Goal: Task Accomplishment & Management: Manage account settings

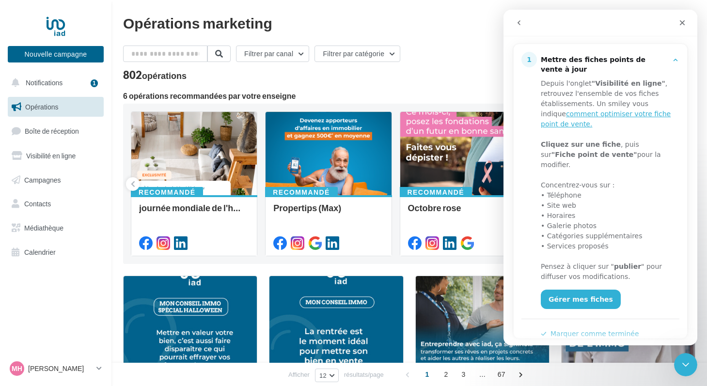
scroll to position [126, 0]
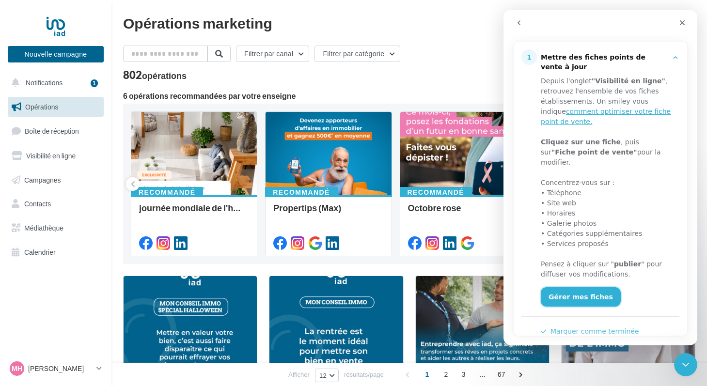
click at [588, 288] on link "Gérer mes fiches" at bounding box center [581, 296] width 80 height 19
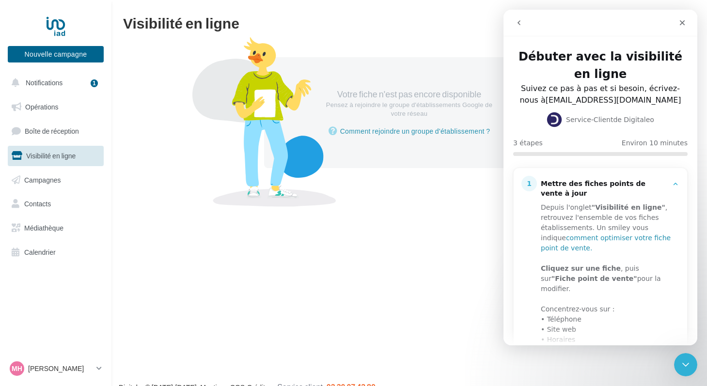
click at [580, 240] on link "comment optimiser votre fiche point de vente." at bounding box center [606, 243] width 130 height 18
click at [79, 83] on button "Notifications 1" at bounding box center [54, 83] width 96 height 20
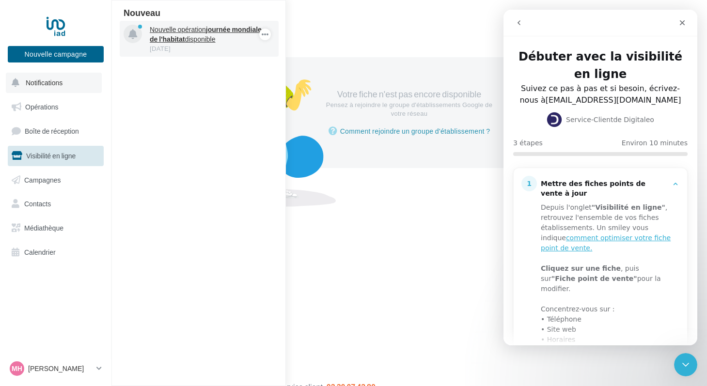
click at [189, 27] on p "Nouvelle opération journée mondiale de l'habitat disponible" at bounding box center [206, 34] width 112 height 19
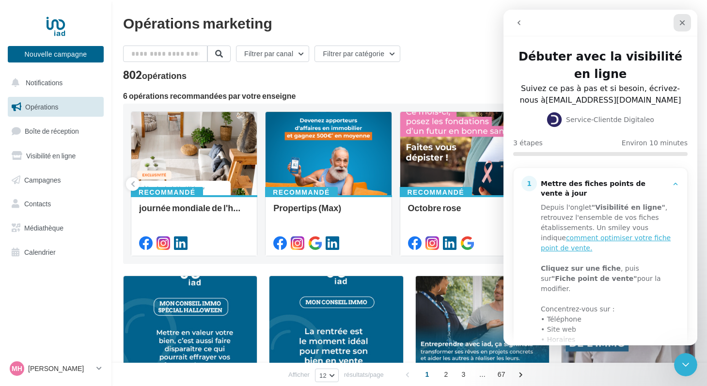
click at [684, 24] on icon "Fermer" at bounding box center [682, 23] width 8 height 8
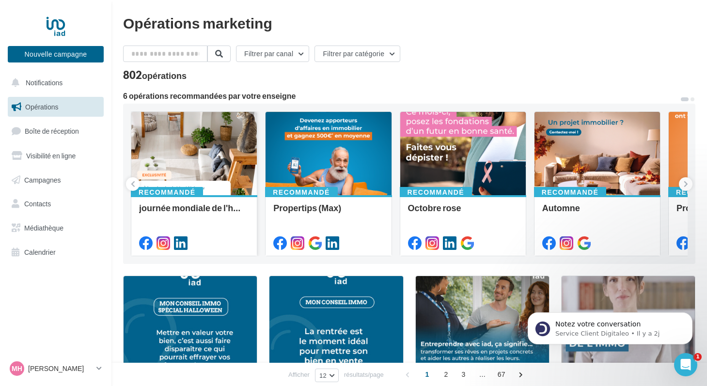
click at [207, 164] on div at bounding box center [194, 154] width 126 height 84
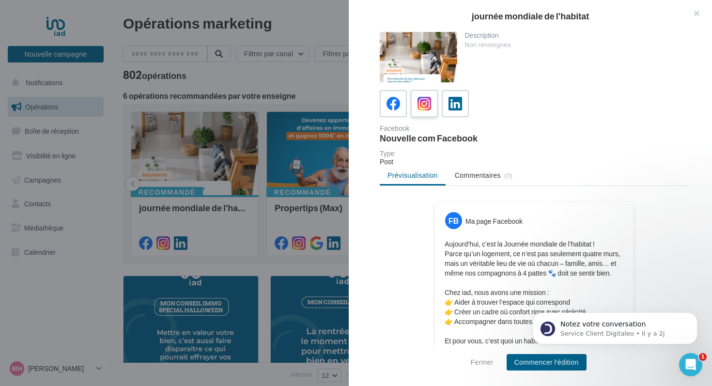
click at [427, 110] on icon at bounding box center [425, 104] width 14 height 14
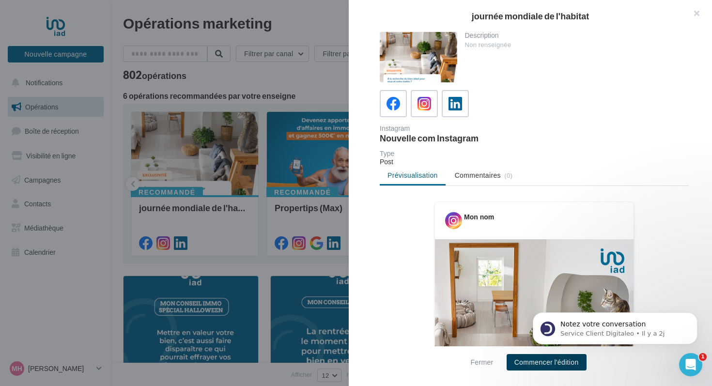
click at [530, 364] on button "Commencer l'édition" at bounding box center [547, 362] width 80 height 16
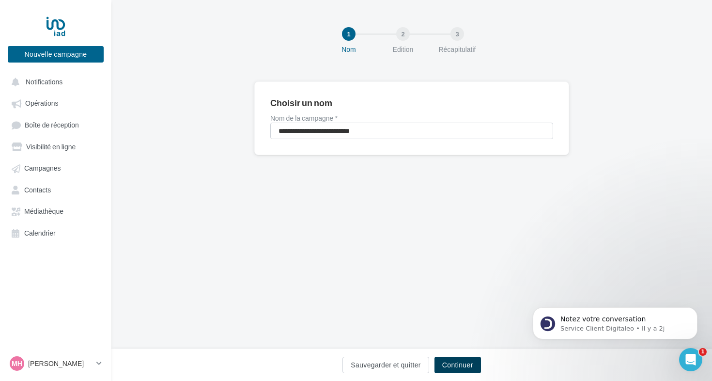
click at [458, 367] on button "Continuer" at bounding box center [458, 365] width 47 height 16
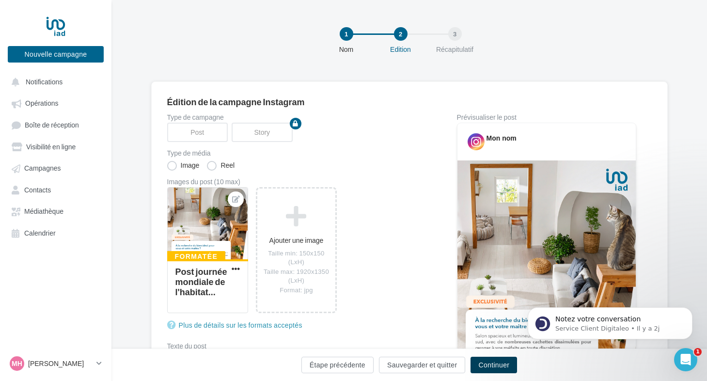
click at [487, 365] on button "Continuer" at bounding box center [494, 365] width 47 height 16
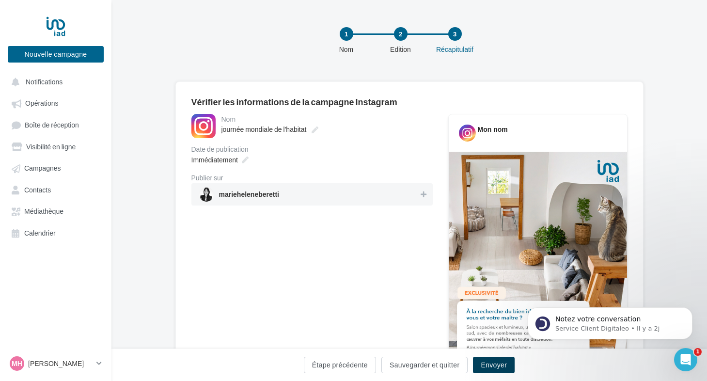
click at [487, 365] on button "Envoyer" at bounding box center [494, 365] width 42 height 16
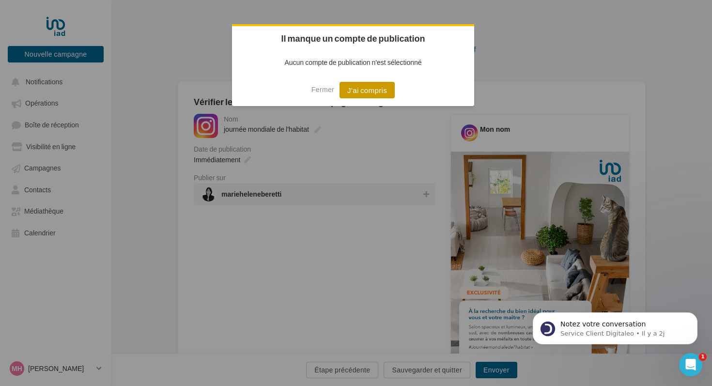
click at [370, 92] on button "J'ai compris" at bounding box center [367, 90] width 55 height 16
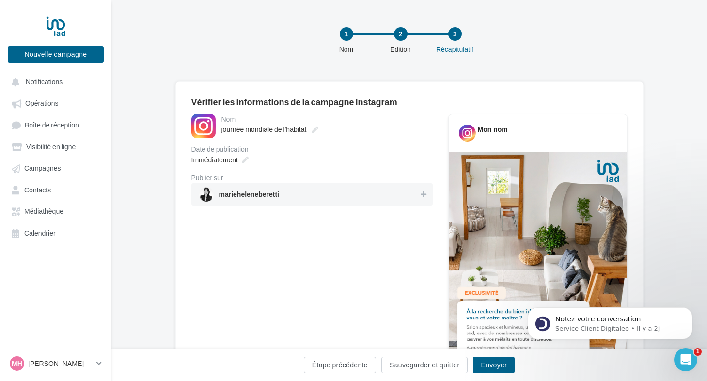
click at [282, 194] on span "marieheleneberetti" at bounding box center [309, 194] width 220 height 15
click at [499, 369] on button "Envoyer" at bounding box center [494, 365] width 42 height 16
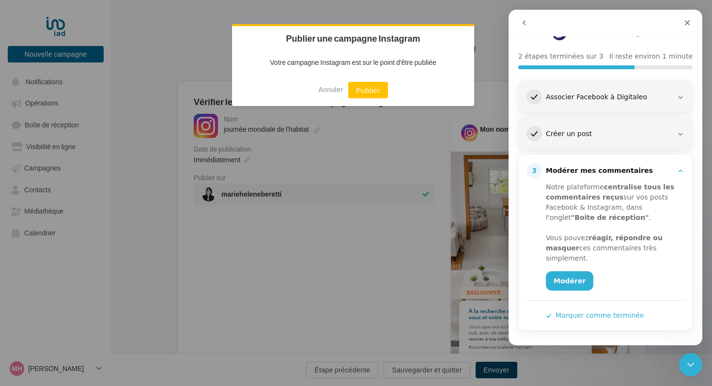
scroll to position [87, 0]
click at [567, 278] on link "Modérer" at bounding box center [569, 280] width 47 height 19
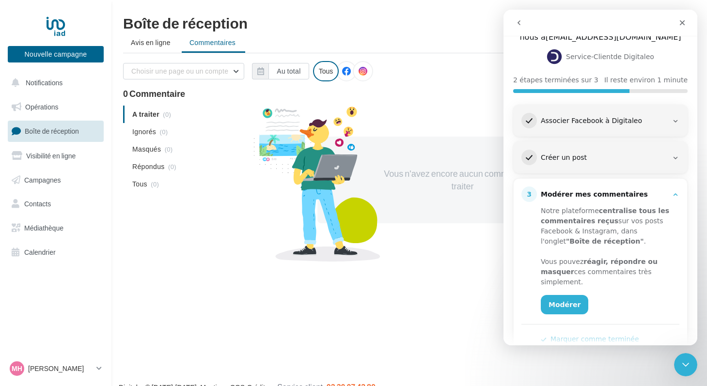
scroll to position [65, 0]
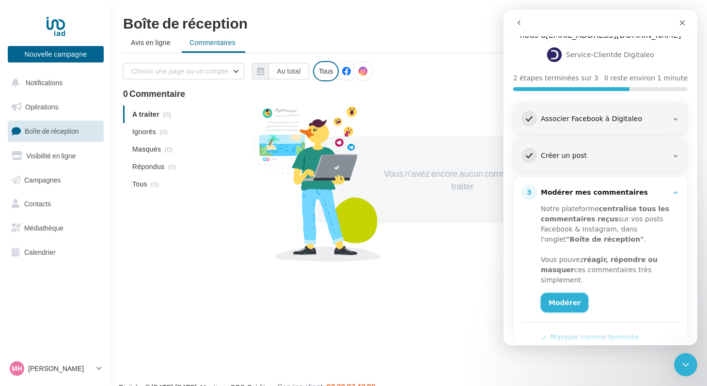
click at [567, 303] on link "Modérer" at bounding box center [564, 302] width 47 height 19
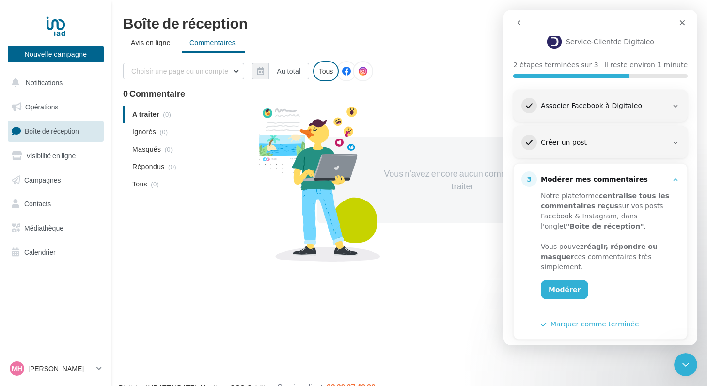
scroll to position [87, 0]
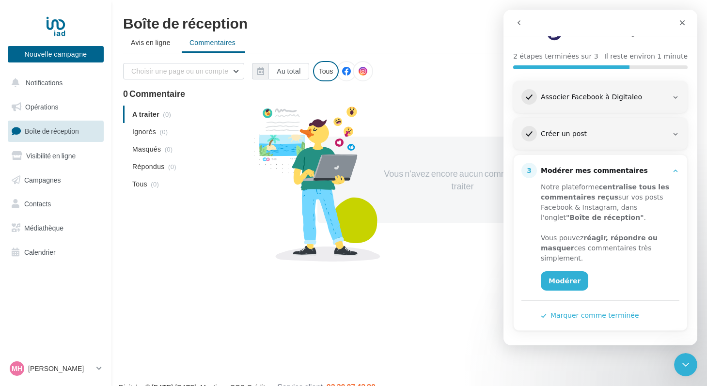
click at [601, 315] on button "Marquer comme terminée" at bounding box center [590, 316] width 98 height 10
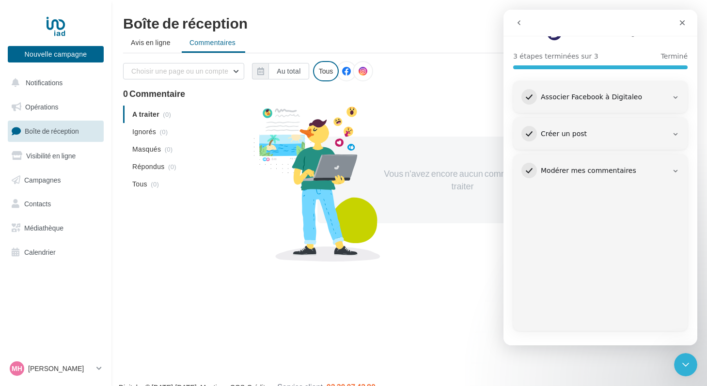
scroll to position [0, 0]
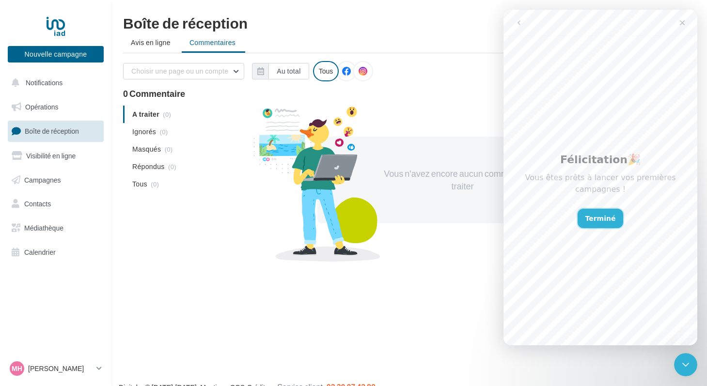
click at [603, 219] on button "Terminé" at bounding box center [601, 218] width 46 height 19
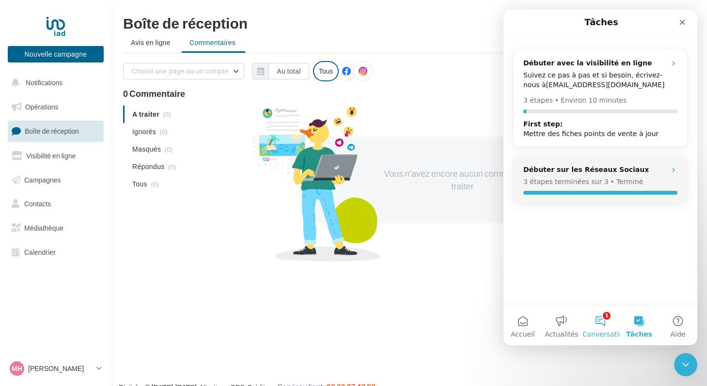
click at [599, 322] on button "1 Conversations" at bounding box center [600, 326] width 39 height 39
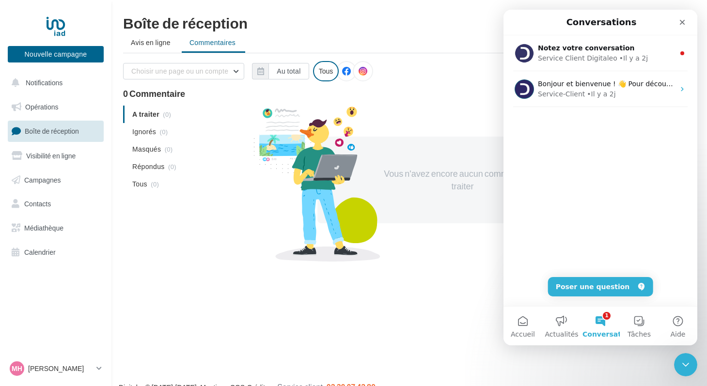
click at [402, 307] on div "Nouvelle campagne Nouvelle campagne Notifications Opérations Boîte de réception…" at bounding box center [353, 209] width 707 height 386
click at [46, 106] on span "Opérations" at bounding box center [41, 107] width 33 height 8
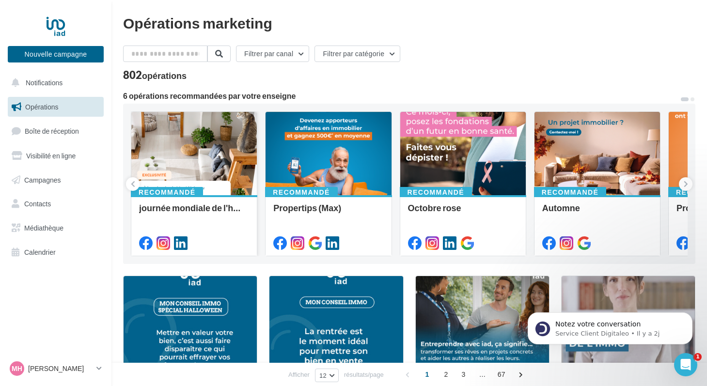
click at [203, 175] on div at bounding box center [194, 154] width 126 height 84
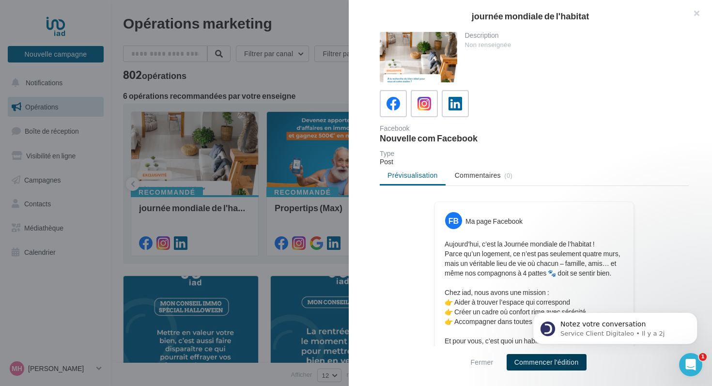
click at [530, 362] on button "Commencer l'édition" at bounding box center [547, 362] width 80 height 16
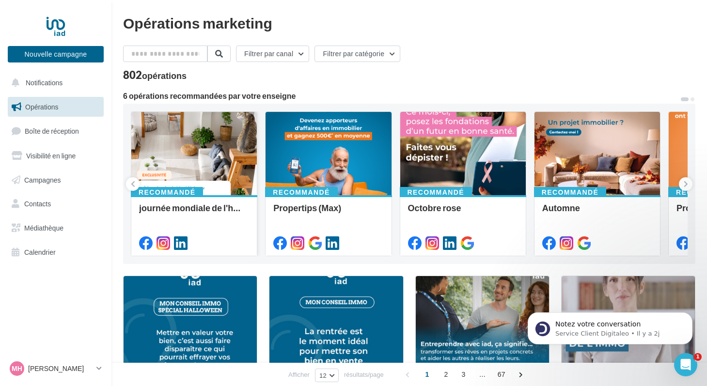
click at [205, 163] on div at bounding box center [194, 154] width 126 height 84
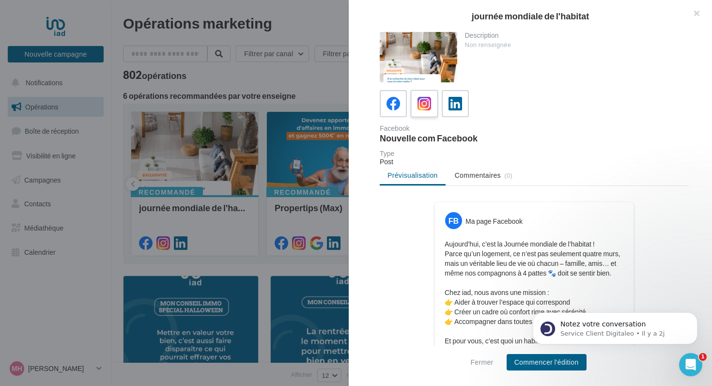
click at [423, 105] on icon at bounding box center [425, 104] width 14 height 14
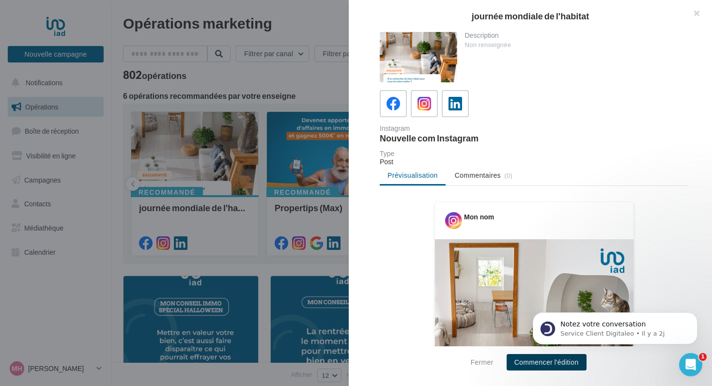
click at [563, 361] on button "Commencer l'édition" at bounding box center [547, 362] width 80 height 16
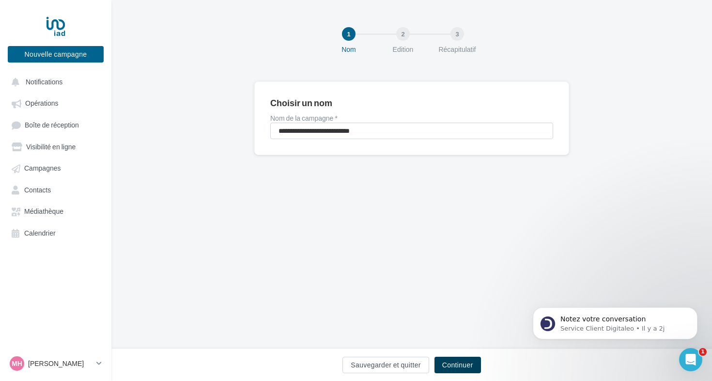
click at [465, 364] on button "Continuer" at bounding box center [458, 365] width 47 height 16
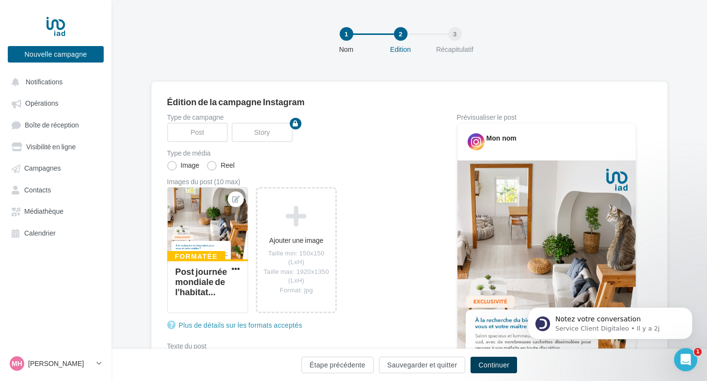
click at [494, 365] on button "Continuer" at bounding box center [494, 365] width 47 height 16
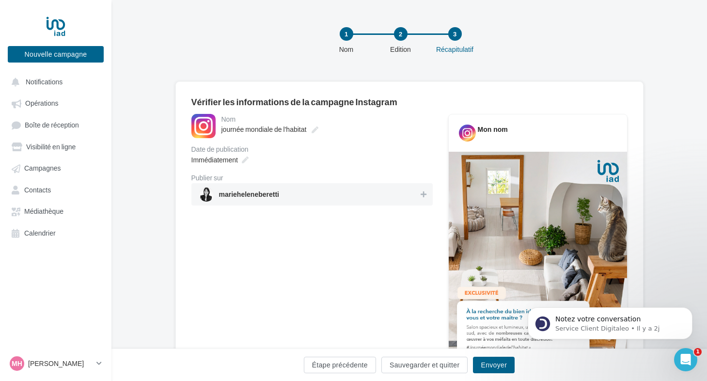
click at [402, 195] on span "marieheleneberetti" at bounding box center [309, 194] width 220 height 15
click at [496, 364] on button "Envoyer" at bounding box center [494, 365] width 42 height 16
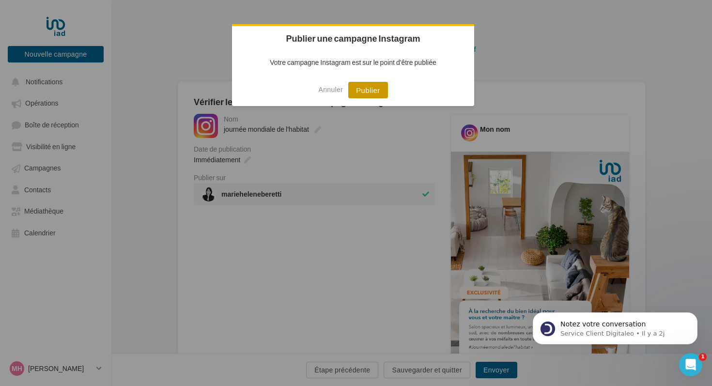
click at [363, 91] on button "Publier" at bounding box center [367, 90] width 39 height 16
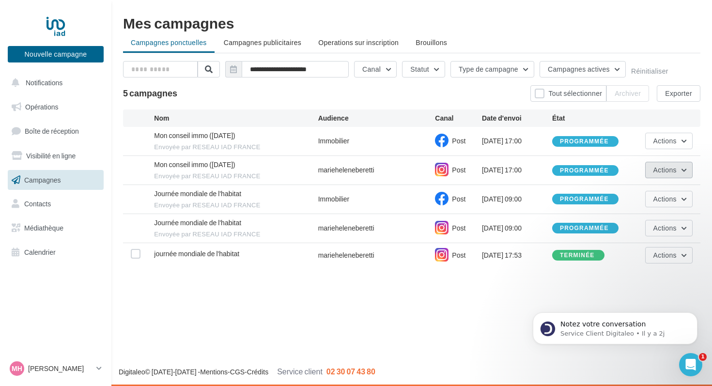
click at [680, 174] on button "Actions" at bounding box center [669, 170] width 47 height 16
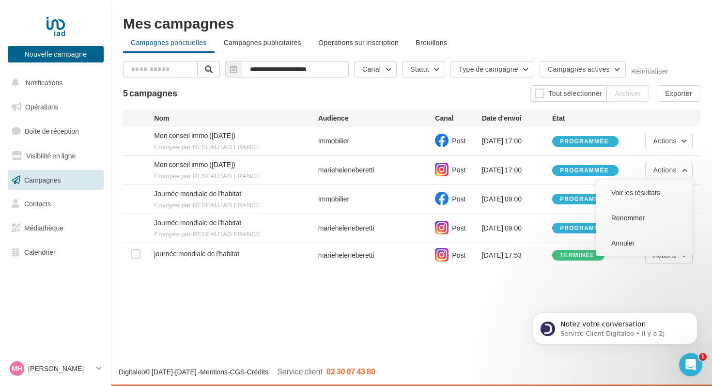
click at [442, 281] on div "**********" at bounding box center [411, 143] width 601 height 287
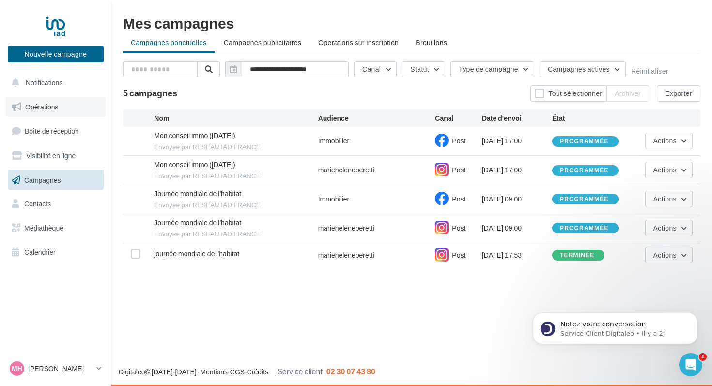
click at [38, 109] on span "Opérations" at bounding box center [41, 107] width 33 height 8
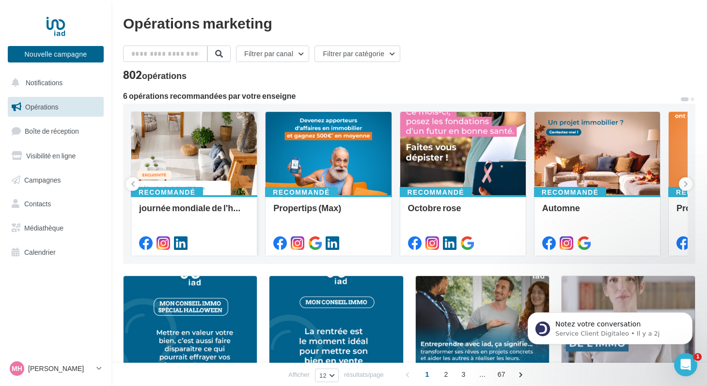
click at [210, 167] on div at bounding box center [194, 154] width 126 height 84
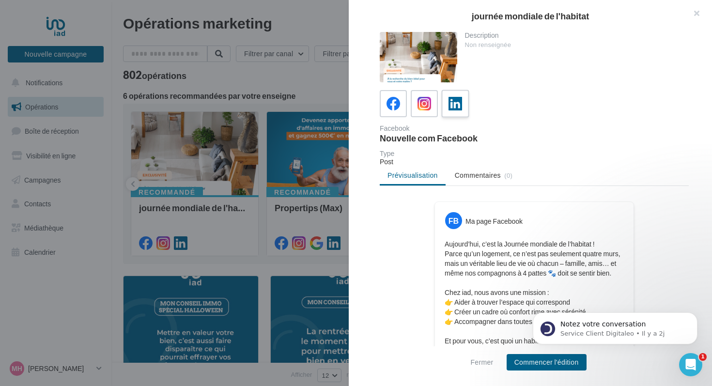
click at [464, 103] on label at bounding box center [455, 104] width 28 height 28
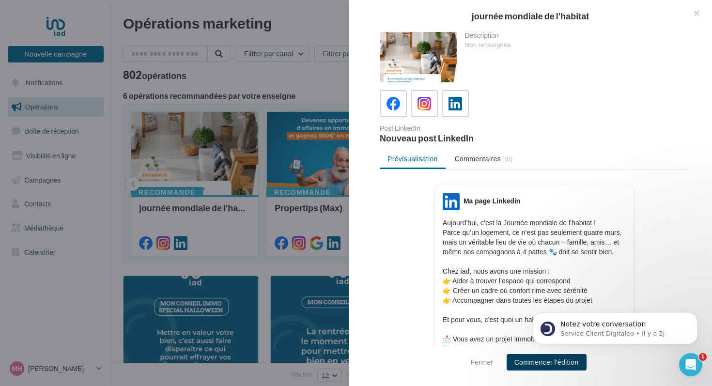
click at [543, 365] on button "Commencer l'édition" at bounding box center [547, 362] width 80 height 16
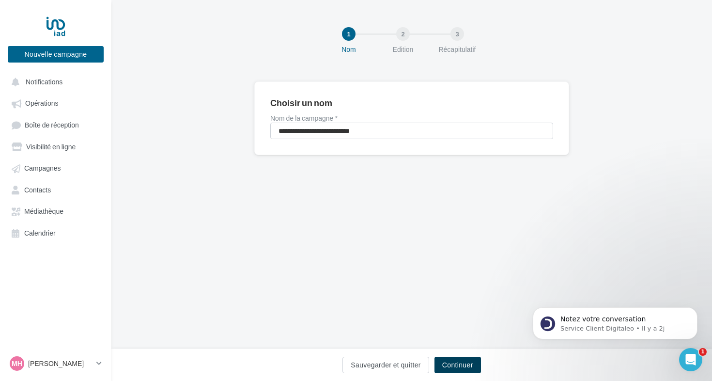
click at [458, 368] on button "Continuer" at bounding box center [458, 365] width 47 height 16
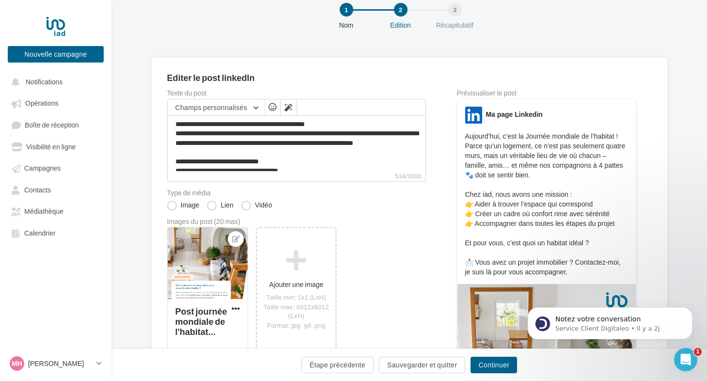
scroll to position [65, 0]
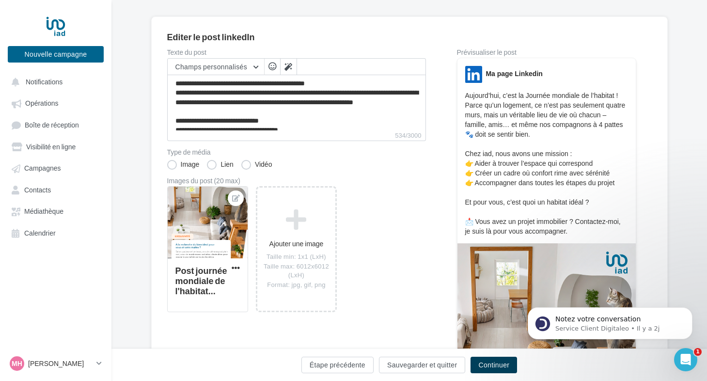
click at [489, 364] on button "Continuer" at bounding box center [494, 365] width 47 height 16
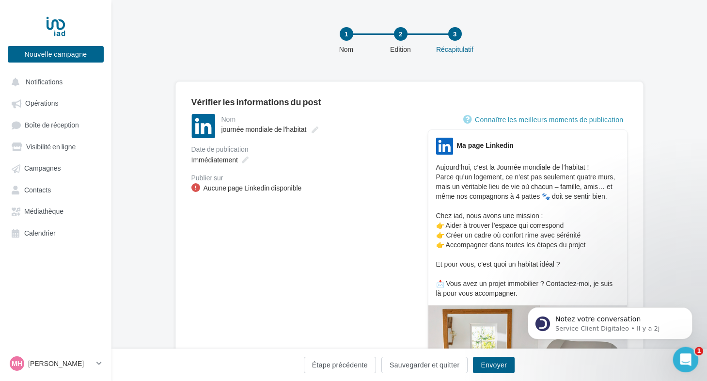
click at [681, 357] on icon "Ouvrir le Messenger Intercom" at bounding box center [685, 358] width 16 height 16
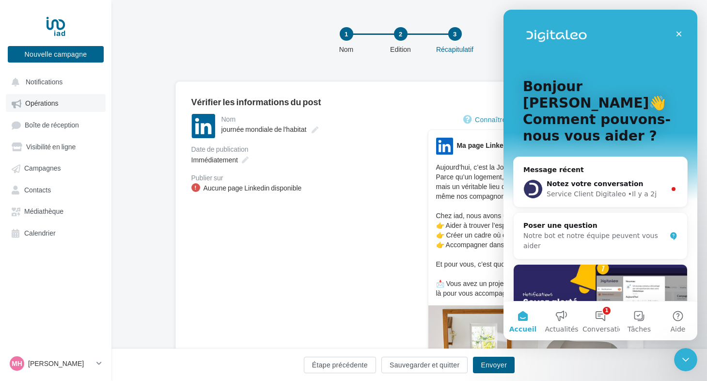
click at [43, 104] on span "Opérations" at bounding box center [41, 103] width 33 height 8
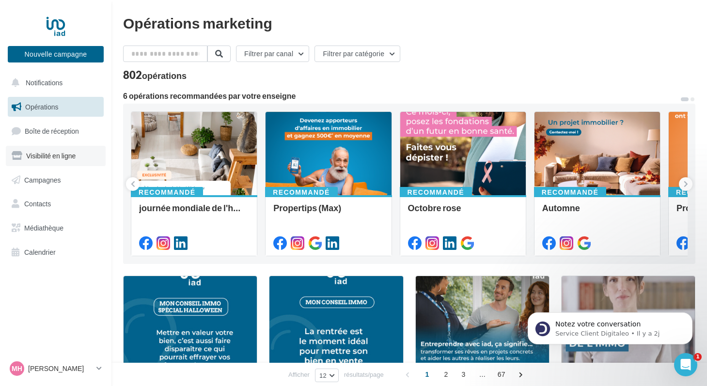
click at [43, 158] on span "Visibilité en ligne" at bounding box center [50, 156] width 49 height 8
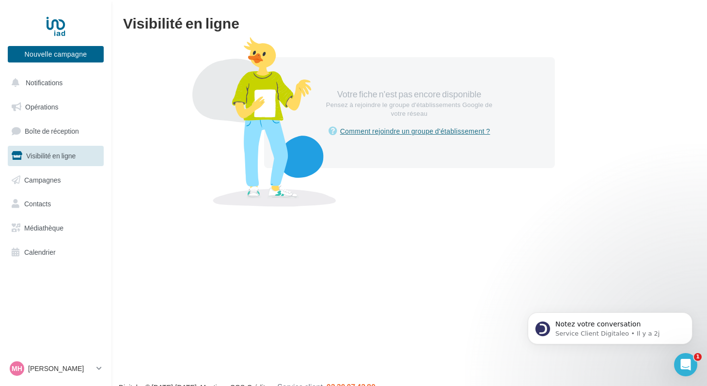
click at [432, 133] on link "Comment rejoindre un groupe d'établissement ?" at bounding box center [410, 132] width 162 height 12
click at [51, 205] on link "Contacts" at bounding box center [56, 204] width 100 height 20
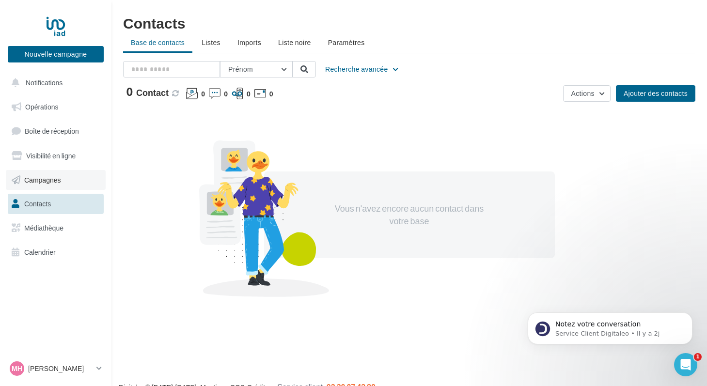
click at [46, 182] on span "Campagnes" at bounding box center [42, 179] width 37 height 8
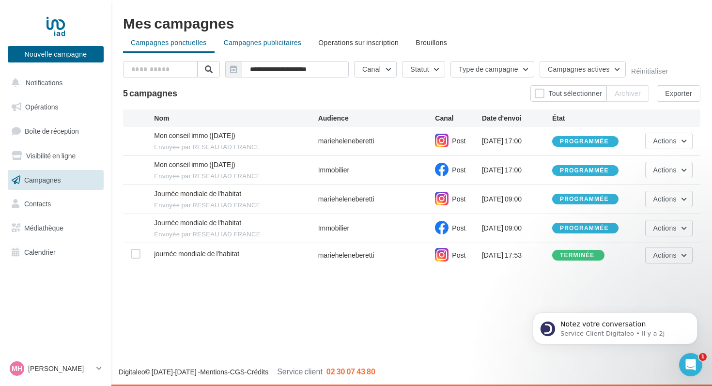
click at [254, 44] on span "Campagnes publicitaires" at bounding box center [263, 42] width 78 height 8
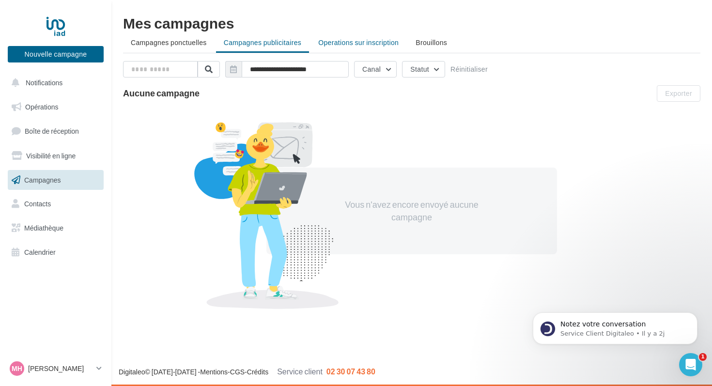
click at [381, 39] on span "Operations sur inscription" at bounding box center [358, 42] width 80 height 8
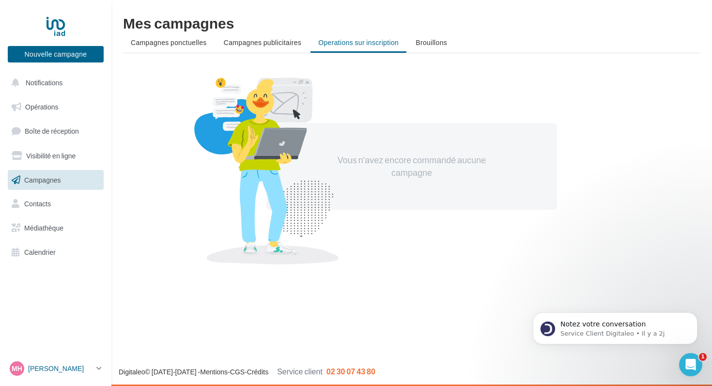
click at [98, 369] on icon at bounding box center [98, 368] width 5 height 8
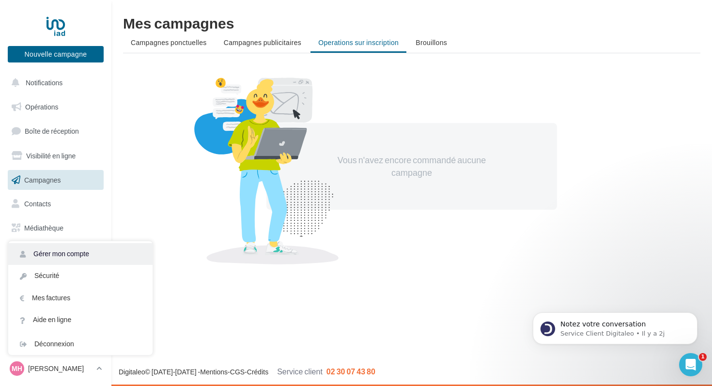
click at [81, 253] on link "Gérer mon compte" at bounding box center [80, 254] width 144 height 22
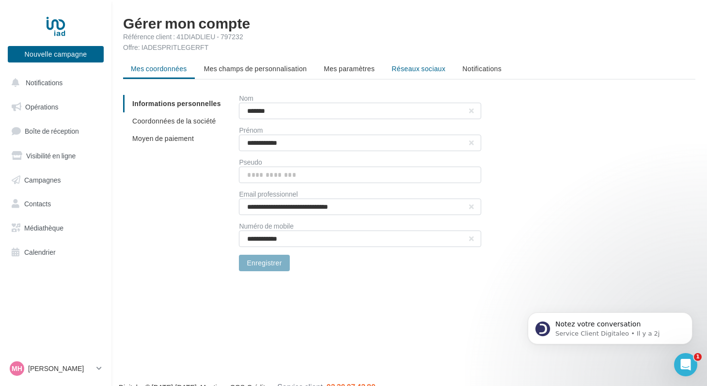
click at [429, 69] on span "Réseaux sociaux" at bounding box center [419, 68] width 54 height 8
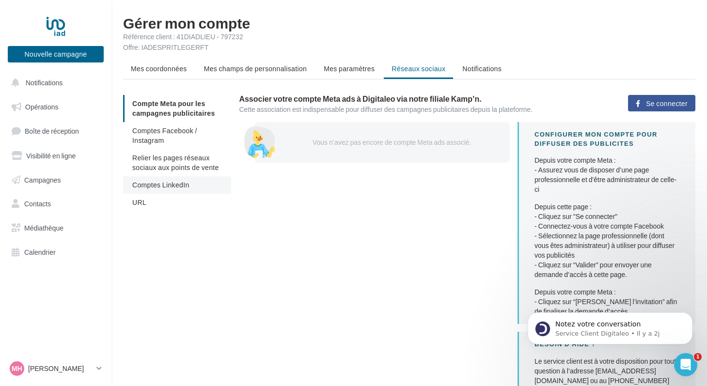
click at [190, 184] on li "Comptes LinkedIn" at bounding box center [177, 184] width 108 height 17
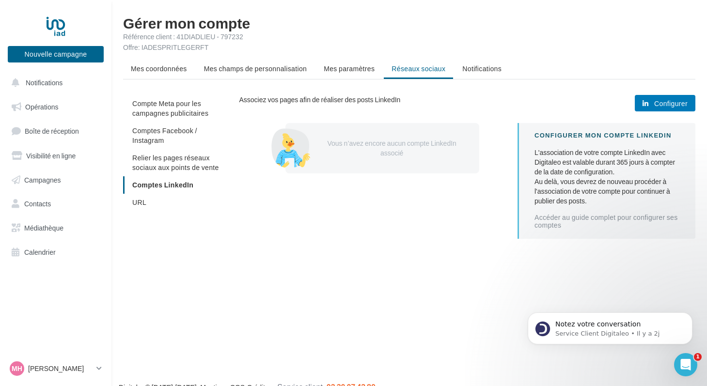
click at [672, 105] on span "Configurer" at bounding box center [670, 104] width 33 height 8
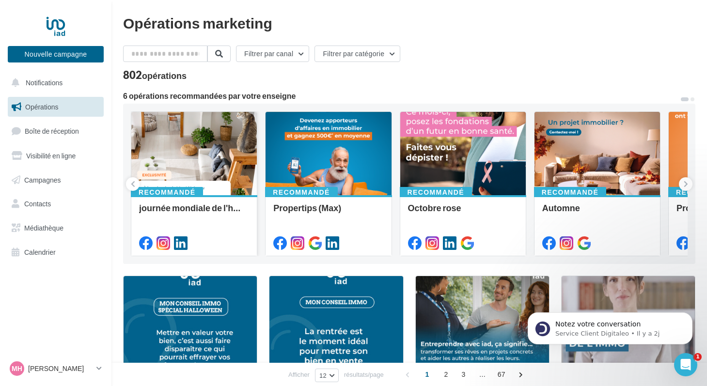
click at [200, 167] on div at bounding box center [194, 154] width 126 height 84
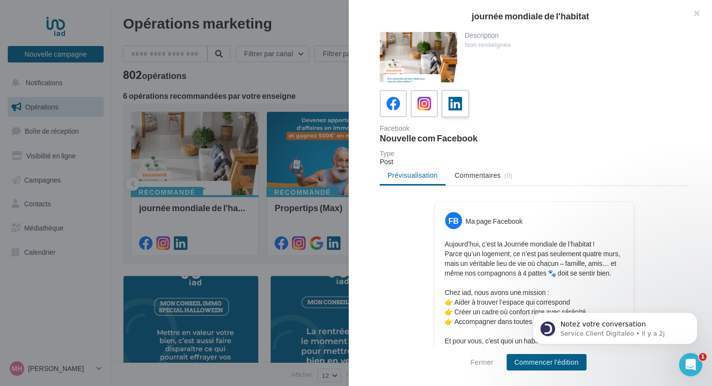
click at [460, 105] on icon at bounding box center [456, 104] width 14 height 14
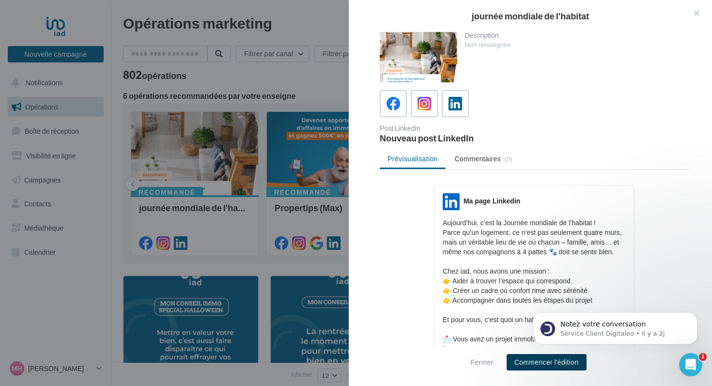
click at [560, 360] on button "Commencer l'édition" at bounding box center [547, 362] width 80 height 16
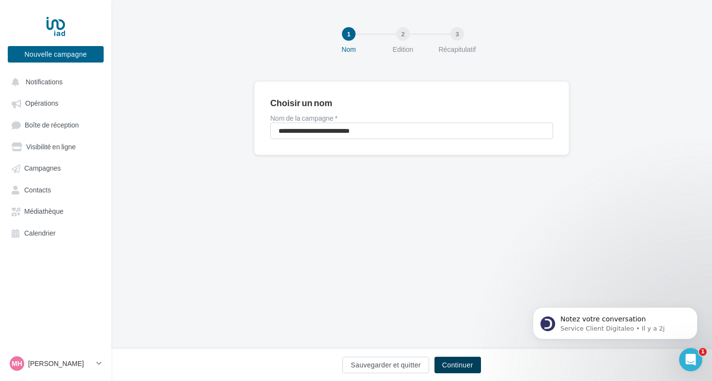
click at [473, 363] on button "Continuer" at bounding box center [458, 365] width 47 height 16
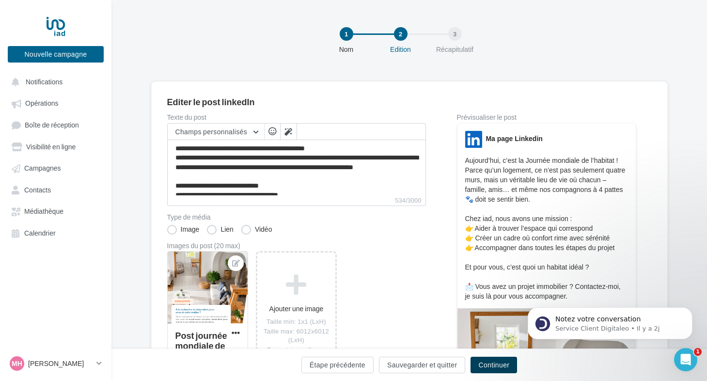
click at [491, 366] on button "Continuer" at bounding box center [494, 365] width 47 height 16
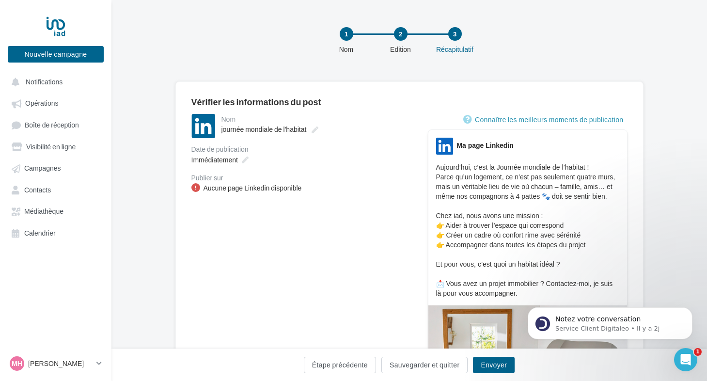
click at [286, 191] on div "Aucune page Linkedin disponible" at bounding box center [253, 188] width 98 height 10
click at [680, 356] on icon "Ouvrir le Messenger Intercom" at bounding box center [685, 358] width 16 height 16
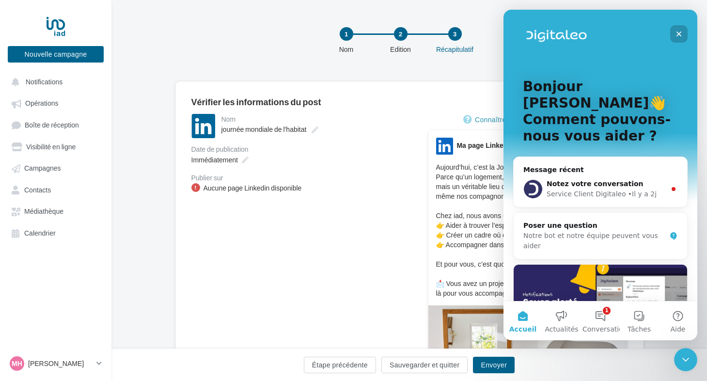
click at [681, 30] on icon "Fermer" at bounding box center [679, 34] width 8 height 8
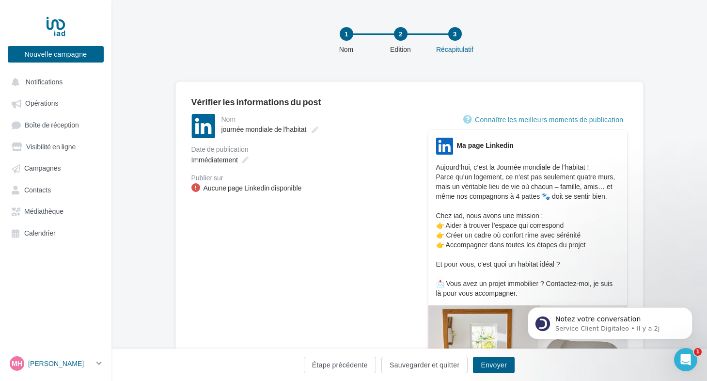
click at [64, 368] on p "[PERSON_NAME]" at bounding box center [60, 364] width 64 height 10
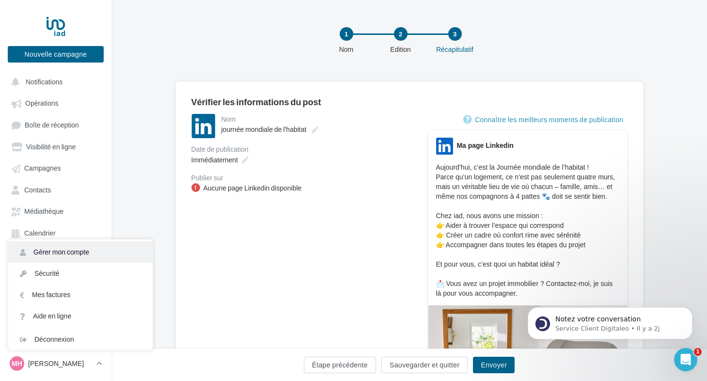
click at [76, 256] on link "Gérer mon compte" at bounding box center [80, 251] width 144 height 21
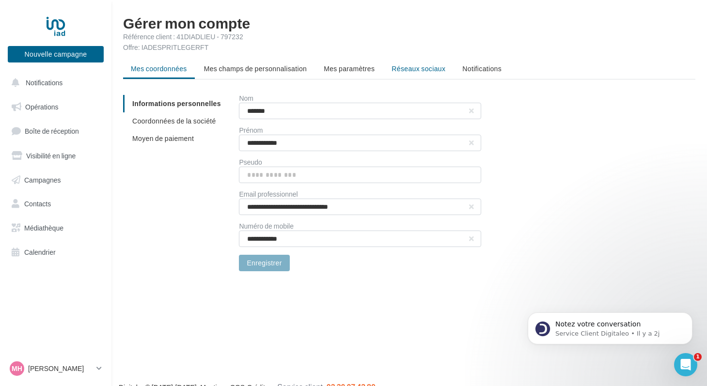
click at [414, 63] on li "Réseaux sociaux" at bounding box center [418, 68] width 69 height 17
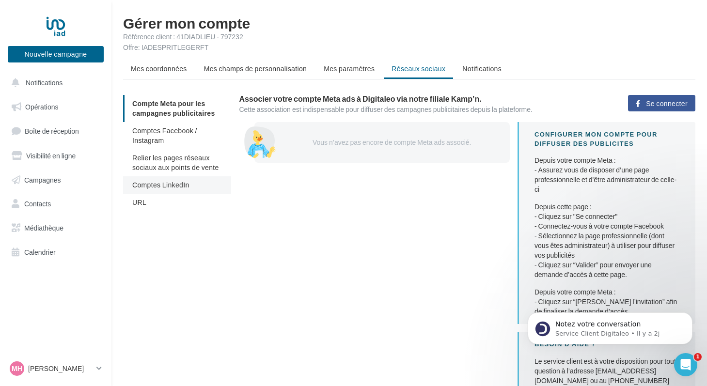
click at [161, 189] on li "Comptes LinkedIn" at bounding box center [177, 184] width 108 height 17
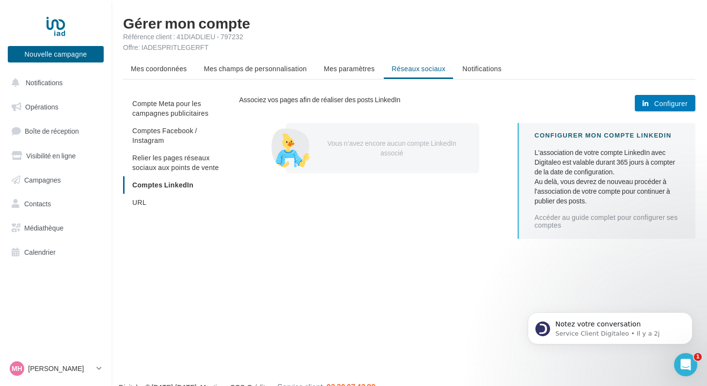
click at [674, 103] on span "Configurer" at bounding box center [670, 104] width 33 height 8
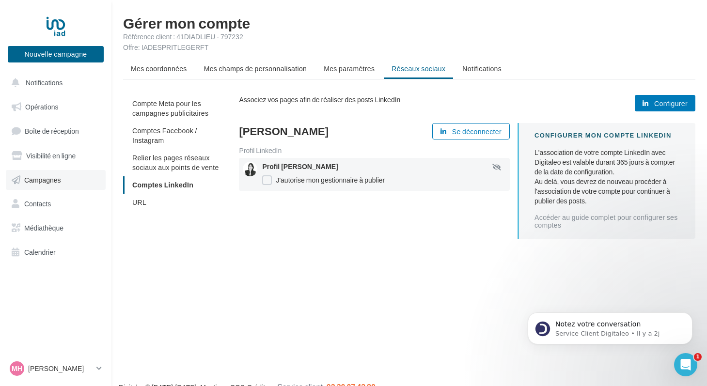
click at [57, 176] on span "Campagnes" at bounding box center [42, 179] width 37 height 8
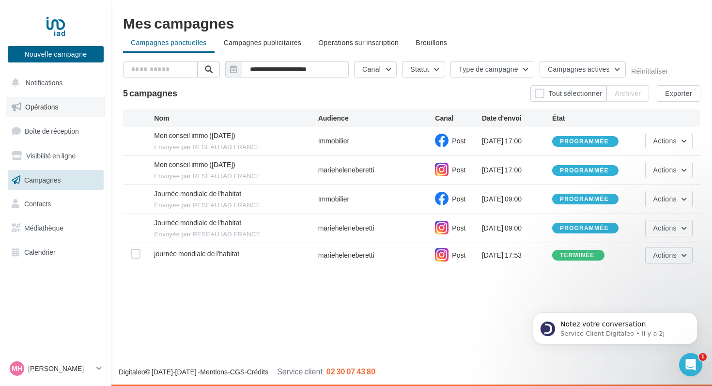
click at [47, 110] on span "Opérations" at bounding box center [41, 107] width 33 height 8
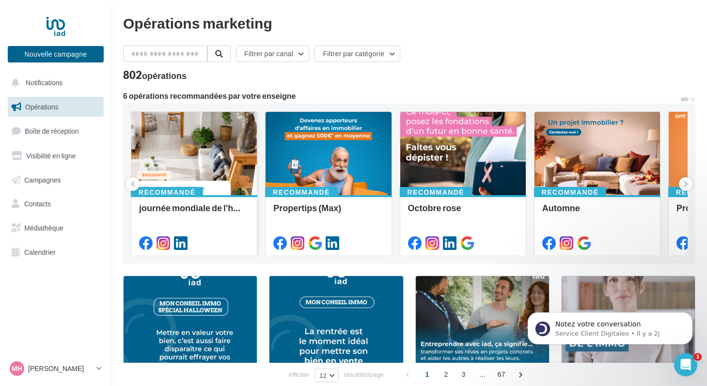
click at [208, 161] on div at bounding box center [194, 154] width 126 height 84
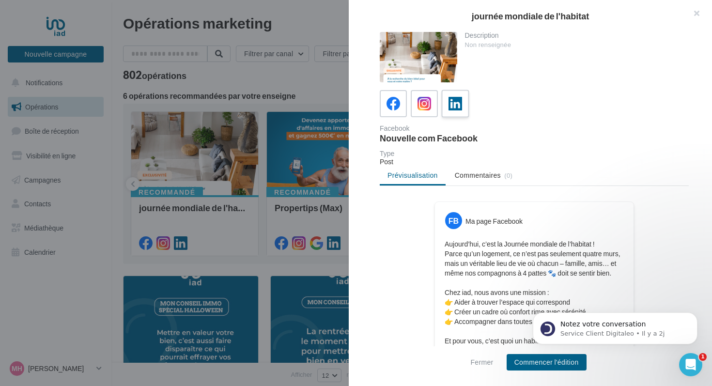
click at [457, 101] on icon at bounding box center [456, 104] width 14 height 14
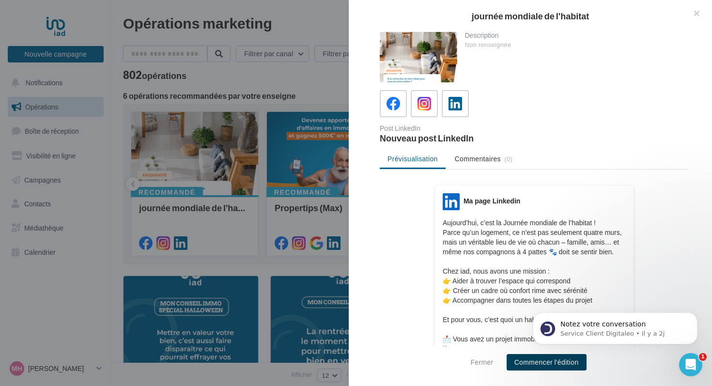
click at [544, 363] on button "Commencer l'édition" at bounding box center [547, 362] width 80 height 16
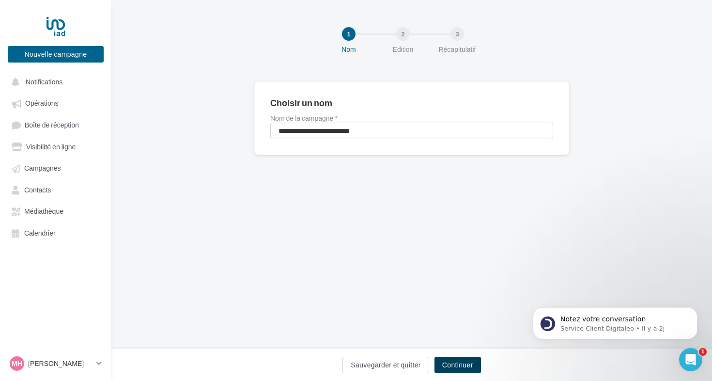
click at [458, 367] on button "Continuer" at bounding box center [458, 365] width 47 height 16
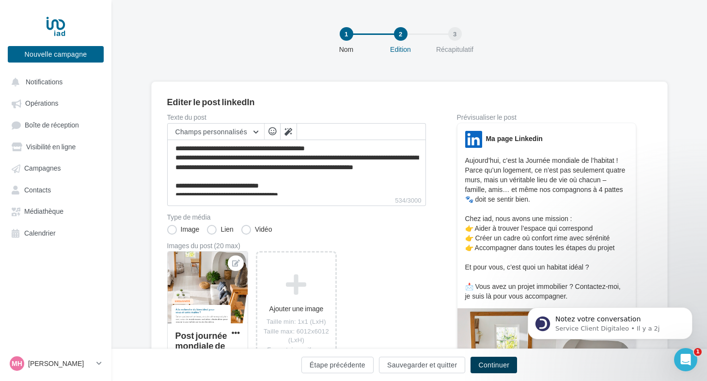
click at [487, 369] on button "Continuer" at bounding box center [494, 365] width 47 height 16
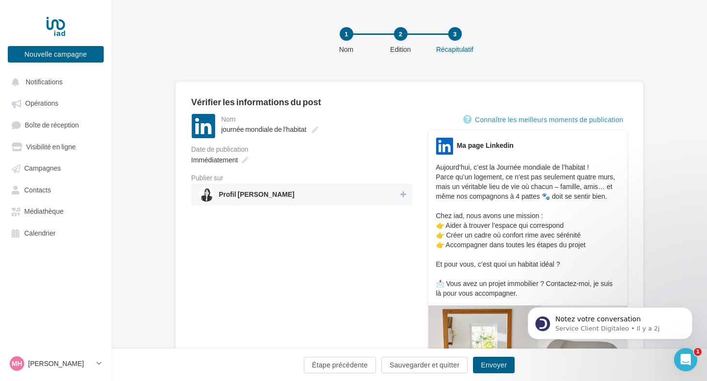
click at [342, 194] on span "Profil Marie Hélène Beretti" at bounding box center [299, 194] width 200 height 15
click at [490, 365] on button "Envoyer" at bounding box center [494, 365] width 42 height 16
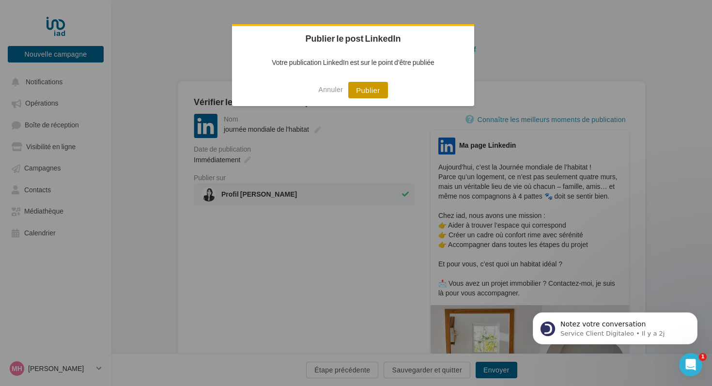
click at [373, 90] on button "Publier" at bounding box center [367, 90] width 39 height 16
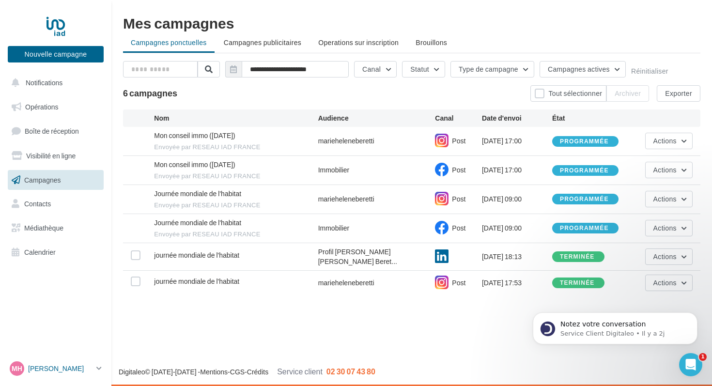
click at [64, 370] on p "[PERSON_NAME]" at bounding box center [60, 369] width 64 height 10
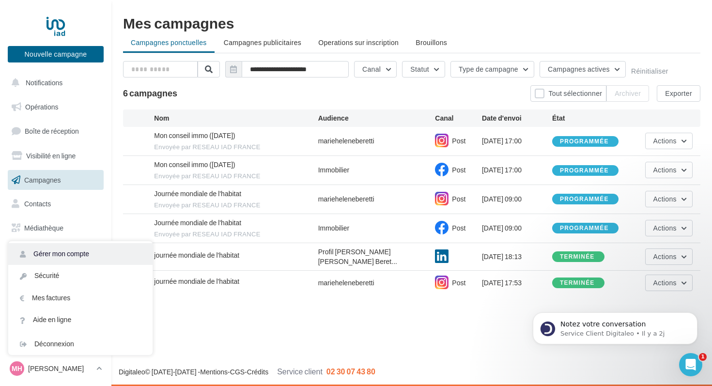
click at [94, 258] on link "Gérer mon compte" at bounding box center [80, 254] width 144 height 22
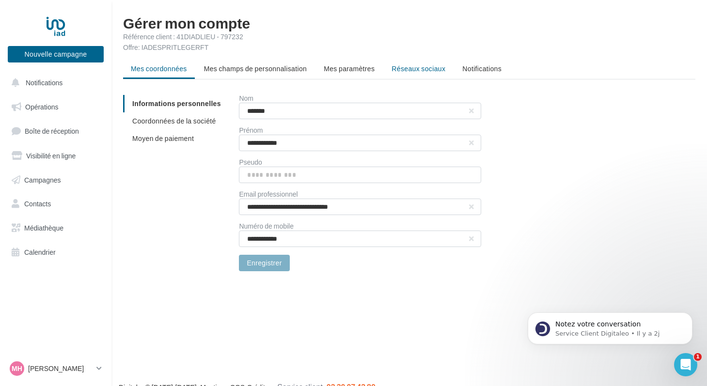
click at [426, 66] on span "Réseaux sociaux" at bounding box center [419, 68] width 54 height 8
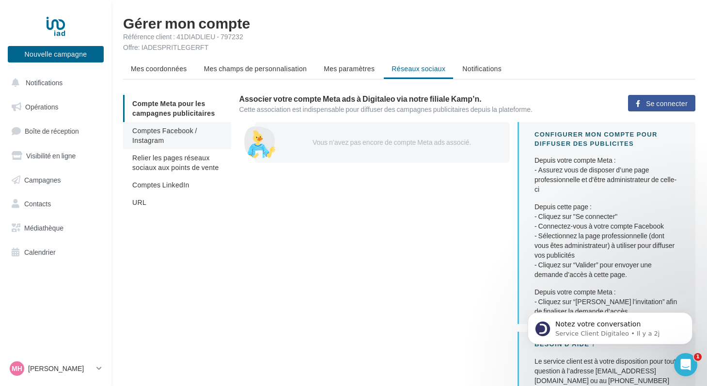
click at [167, 129] on span "Comptes Facebook / Instagram" at bounding box center [164, 135] width 65 height 18
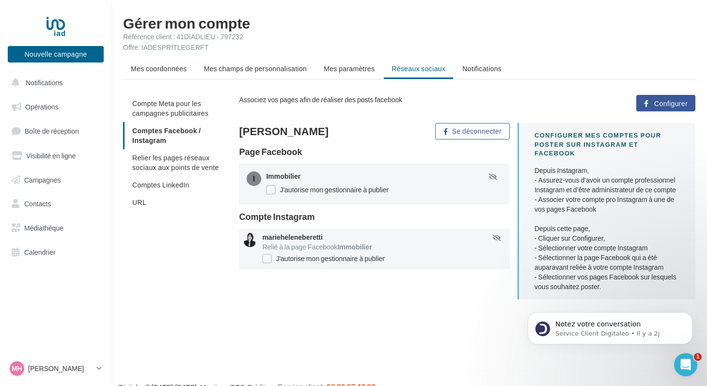
click at [251, 178] on div at bounding box center [254, 179] width 15 height 15
click at [668, 103] on span "Configurer" at bounding box center [670, 104] width 33 height 8
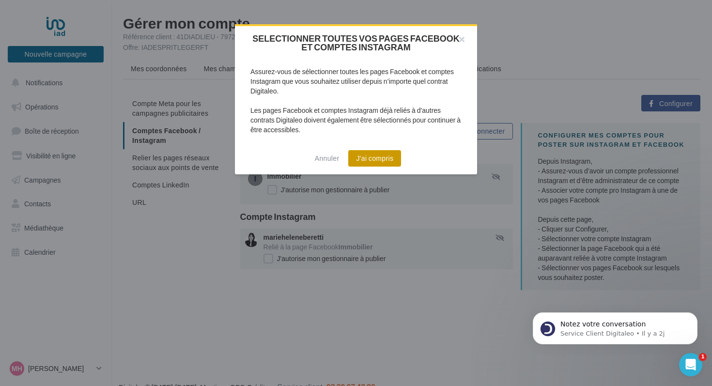
click at [384, 153] on button "J'ai compris" at bounding box center [374, 158] width 53 height 16
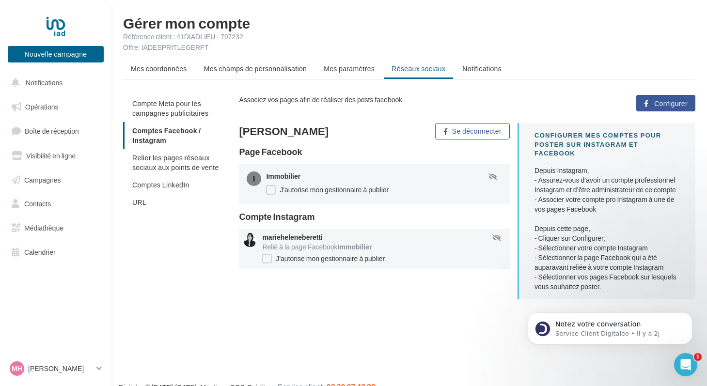
click at [400, 334] on div "Nouvelle campagne Nouvelle campagne Notifications Opérations Boîte de réception…" at bounding box center [353, 209] width 707 height 386
click at [48, 105] on span "Opérations" at bounding box center [41, 107] width 33 height 8
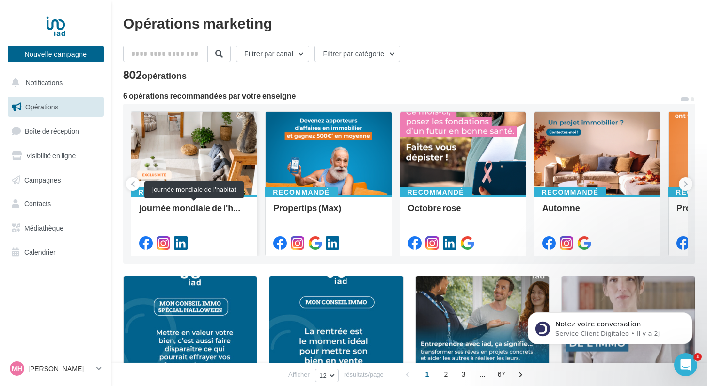
click at [210, 216] on div "journée mondiale de l'habitat" at bounding box center [194, 212] width 110 height 19
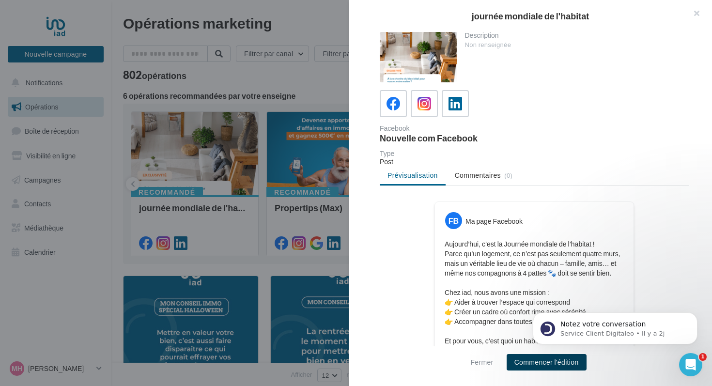
click at [552, 365] on button "Commencer l'édition" at bounding box center [547, 362] width 80 height 16
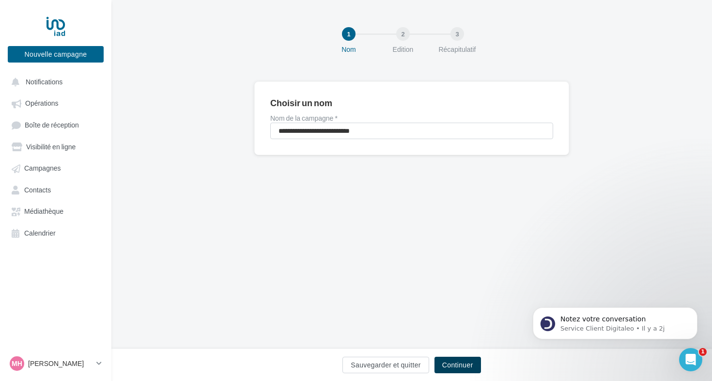
click at [457, 363] on button "Continuer" at bounding box center [458, 365] width 47 height 16
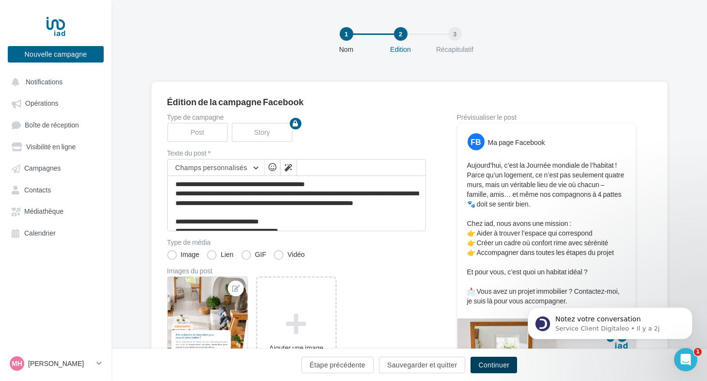
click at [493, 363] on button "Continuer" at bounding box center [494, 365] width 47 height 16
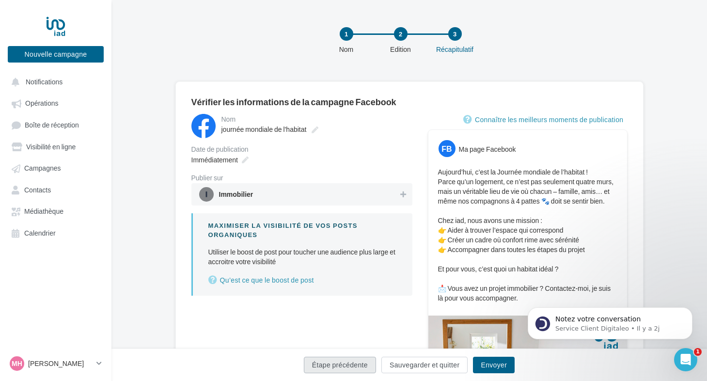
click at [343, 364] on button "Étape précédente" at bounding box center [340, 365] width 72 height 16
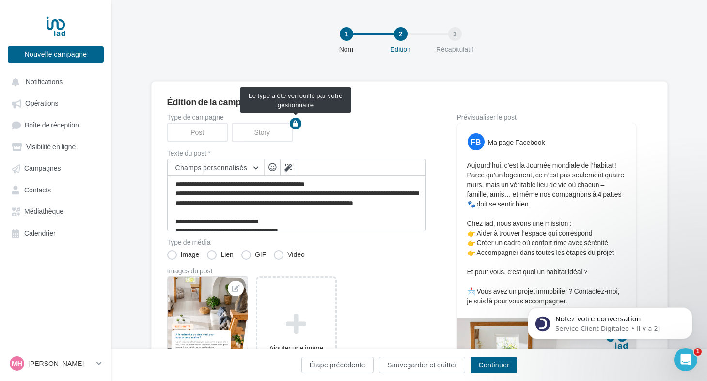
click at [273, 133] on div "Story" at bounding box center [264, 132] width 65 height 19
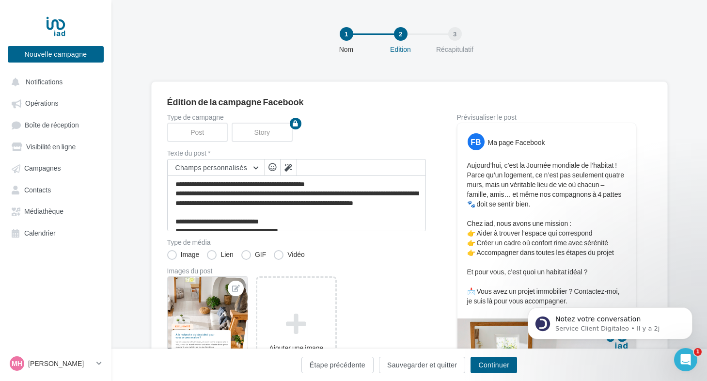
click at [290, 139] on div "Type de campagne Post Story" at bounding box center [296, 128] width 259 height 28
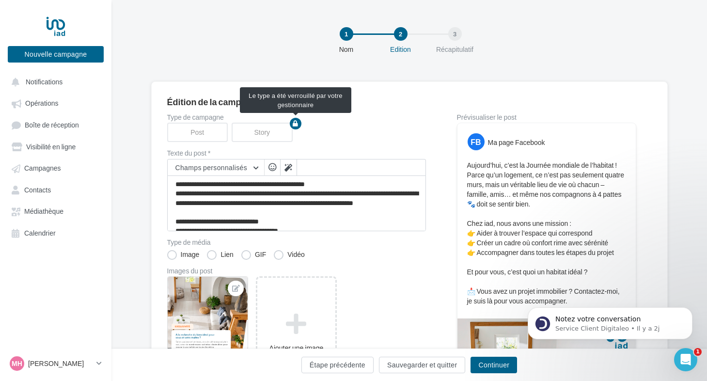
click at [268, 133] on div "Story" at bounding box center [264, 132] width 65 height 19
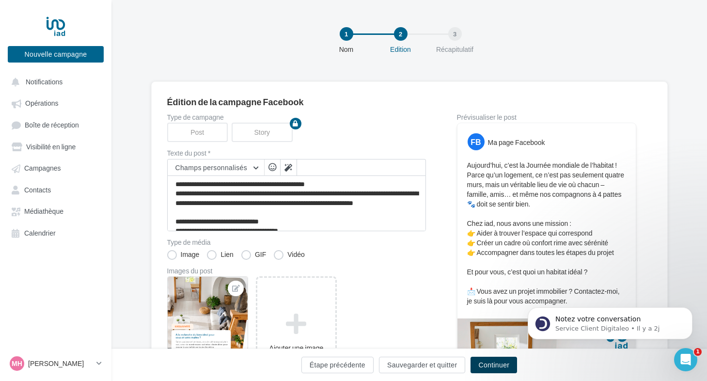
click at [496, 364] on button "Continuer" at bounding box center [494, 365] width 47 height 16
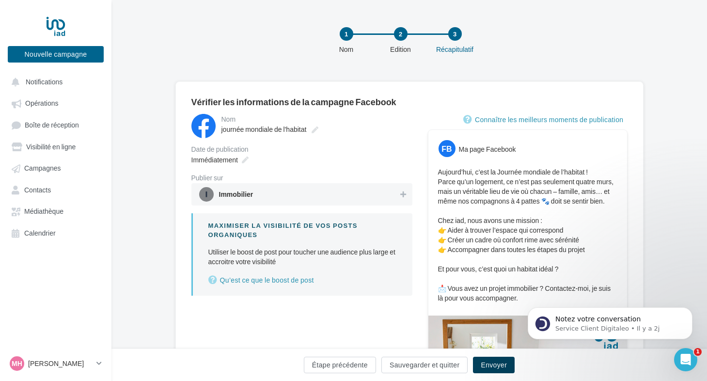
click at [496, 364] on button "Envoyer" at bounding box center [494, 365] width 42 height 16
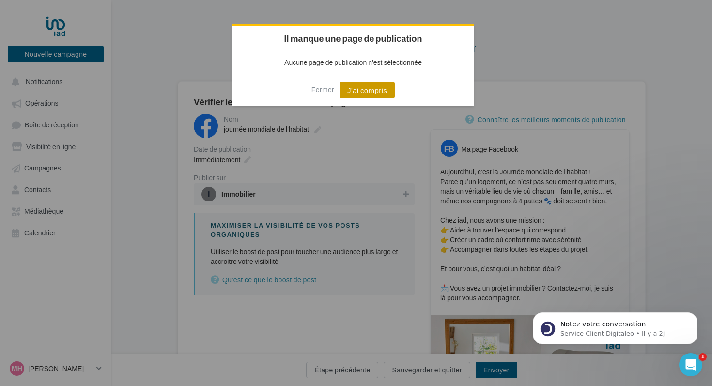
click at [355, 94] on button "J'ai compris" at bounding box center [367, 90] width 55 height 16
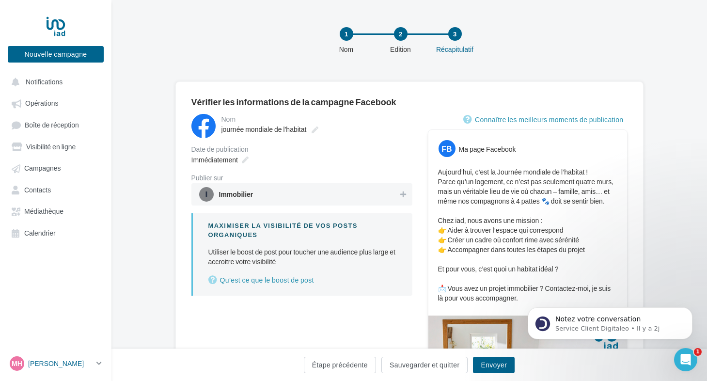
click at [64, 365] on p "[PERSON_NAME]" at bounding box center [60, 364] width 64 height 10
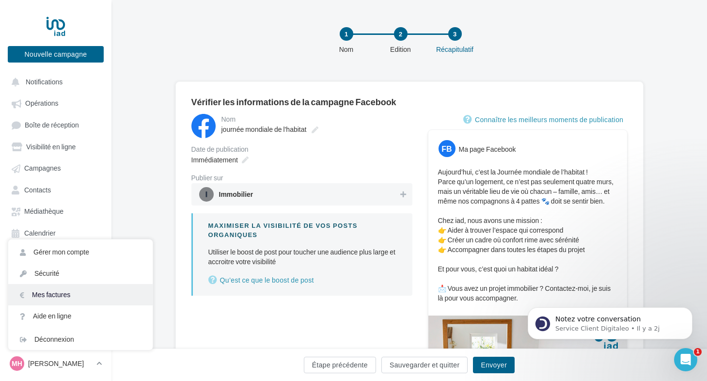
click at [64, 303] on link "Mes factures" at bounding box center [80, 294] width 144 height 21
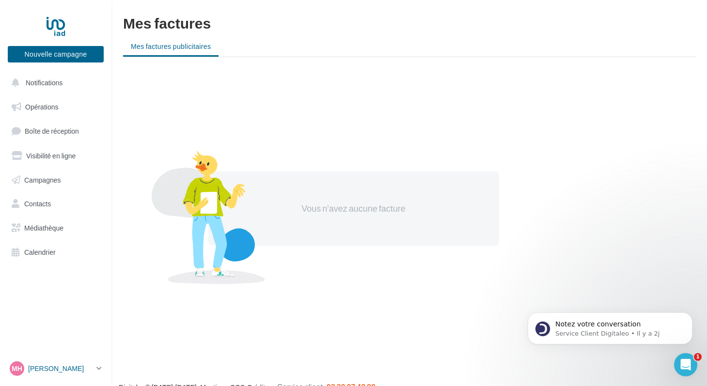
click at [77, 371] on p "[PERSON_NAME]" at bounding box center [60, 369] width 64 height 10
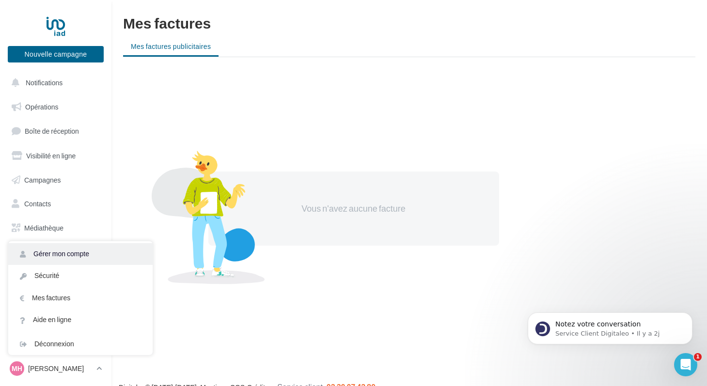
click at [83, 250] on link "Gérer mon compte" at bounding box center [80, 254] width 144 height 22
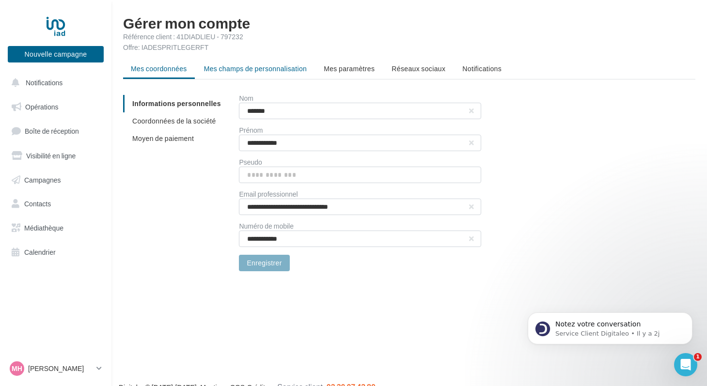
click at [284, 74] on li "Mes champs de personnalisation" at bounding box center [255, 68] width 119 height 17
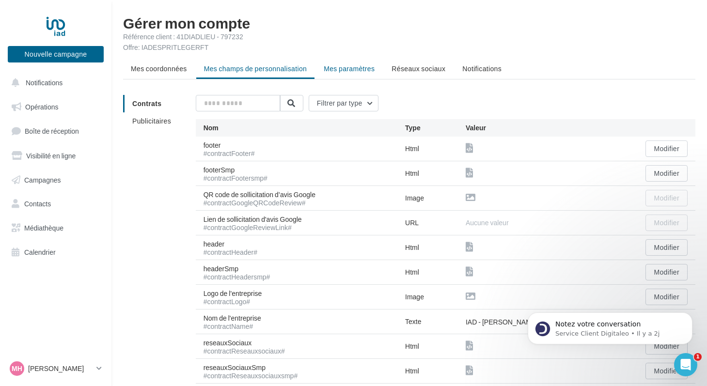
click at [345, 72] on span "Mes paramètres" at bounding box center [349, 68] width 51 height 8
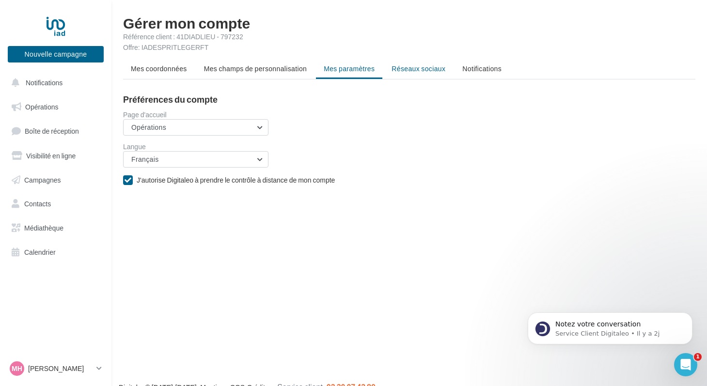
click at [405, 69] on span "Réseaux sociaux" at bounding box center [419, 68] width 54 height 8
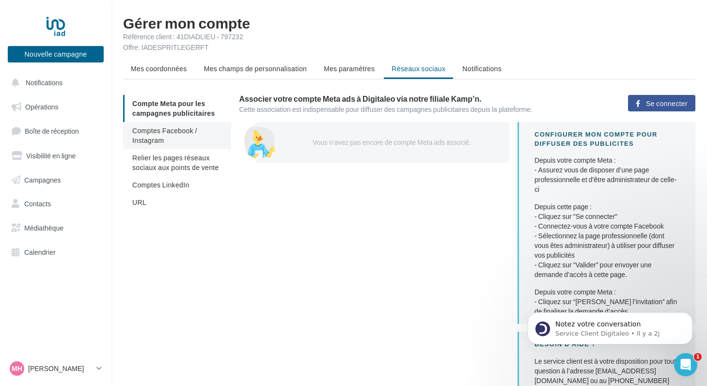
click at [183, 131] on span "Comptes Facebook / Instagram" at bounding box center [164, 135] width 65 height 18
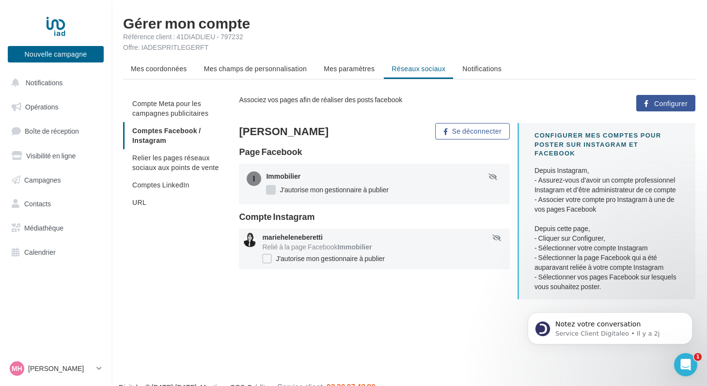
click at [274, 190] on label "J'autorise mon gestionnaire à publier" at bounding box center [327, 190] width 123 height 10
click at [255, 179] on div at bounding box center [254, 179] width 15 height 15
click at [477, 129] on button "Se déconnecter" at bounding box center [472, 131] width 74 height 16
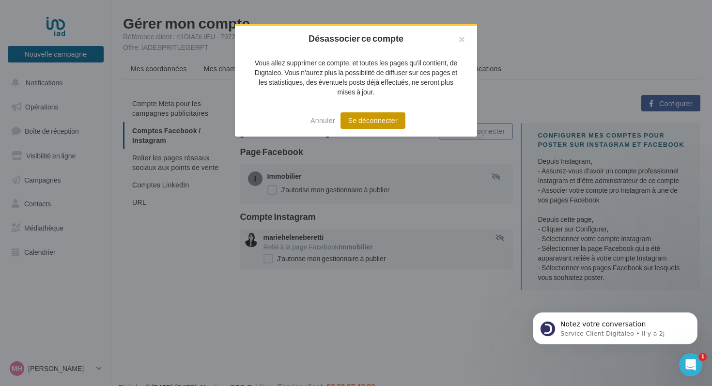
click at [376, 121] on button "Se déconnecter" at bounding box center [373, 120] width 65 height 16
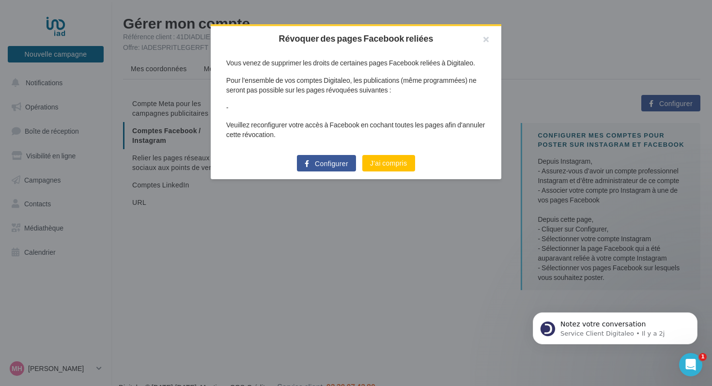
click at [336, 166] on span "Configurer" at bounding box center [331, 164] width 33 height 8
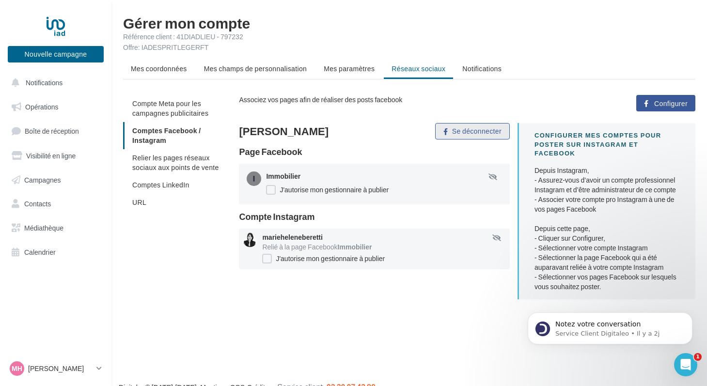
click at [480, 135] on button "Se déconnecter" at bounding box center [472, 131] width 74 height 16
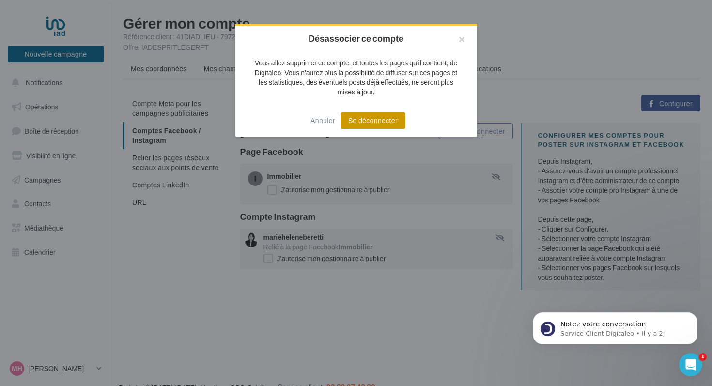
click at [378, 118] on button "Se déconnecter" at bounding box center [373, 120] width 65 height 16
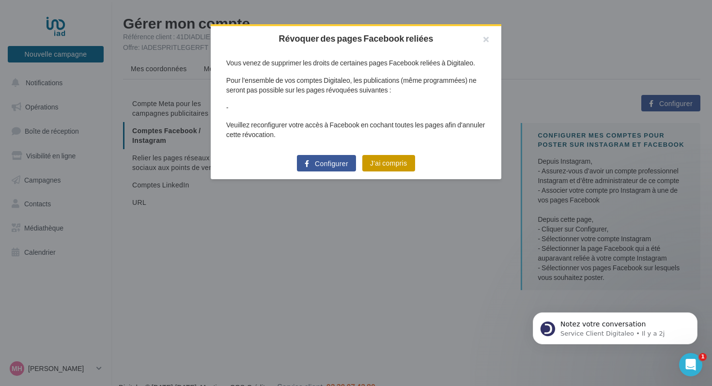
click at [392, 166] on button "J'ai compris" at bounding box center [388, 163] width 53 height 16
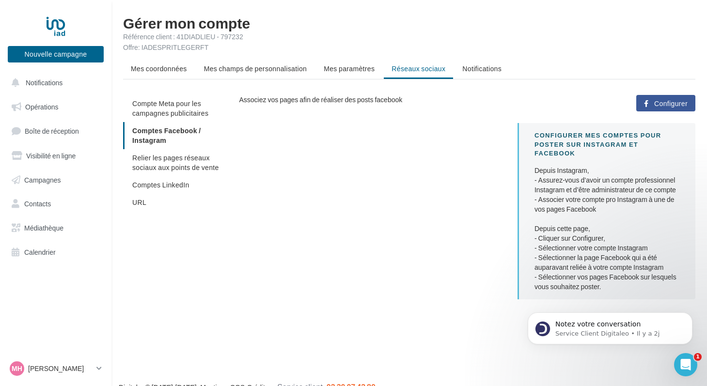
click at [667, 106] on span "Configurer" at bounding box center [670, 104] width 33 height 8
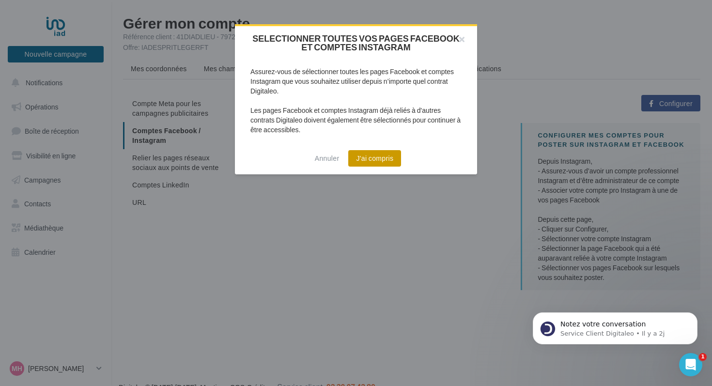
click at [389, 163] on button "J'ai compris" at bounding box center [374, 158] width 53 height 16
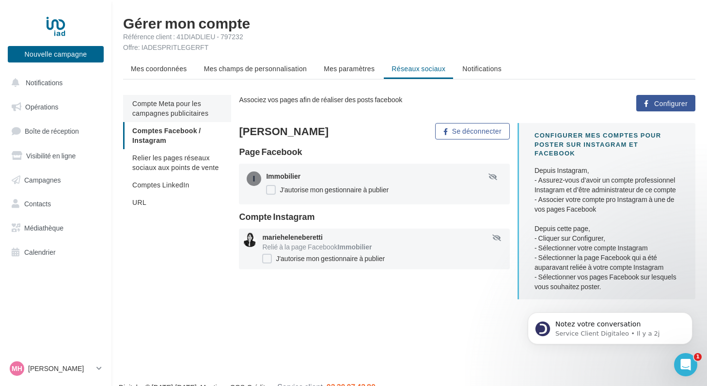
click at [175, 108] on span "Compte Meta pour les campagnes publicitaires" at bounding box center [170, 108] width 76 height 18
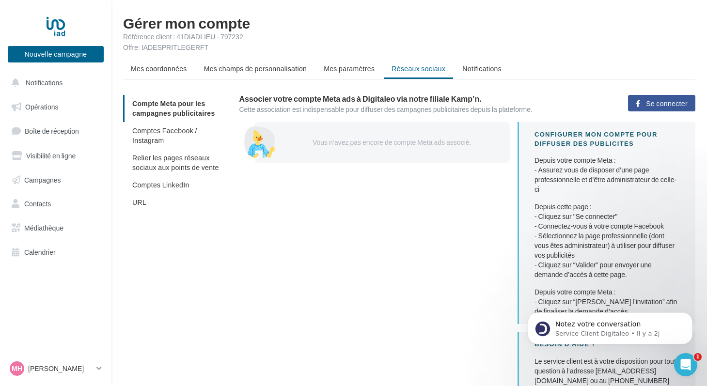
click at [665, 102] on span "Se connecter" at bounding box center [667, 104] width 42 height 8
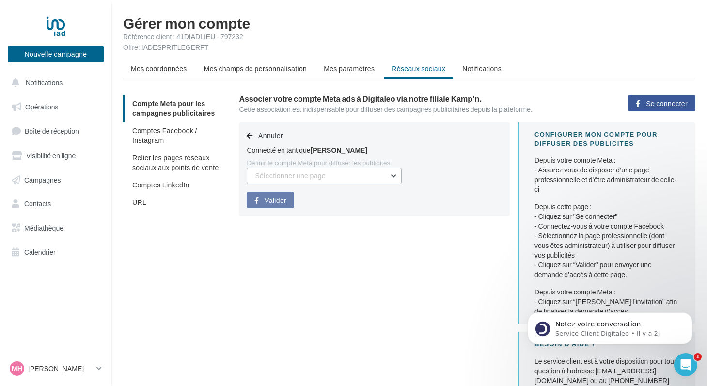
click at [393, 178] on button "Sélectionner une page" at bounding box center [324, 176] width 155 height 16
click at [439, 169] on div "Annuler Connecté en tant que [PERSON_NAME] le compte Meta pour diffuser les pub…" at bounding box center [374, 169] width 271 height 94
click at [393, 174] on button "Sélectionner une page" at bounding box center [324, 176] width 155 height 16
click at [271, 177] on input "text" at bounding box center [324, 176] width 155 height 16
type input "**********"
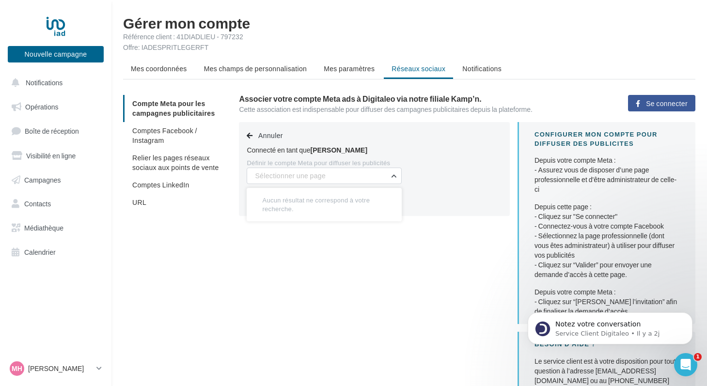
click at [434, 190] on div "Annuler Connecté en tant que Marie-helene Beretti Définir le compte Meta pour d…" at bounding box center [374, 169] width 271 height 94
click at [385, 178] on button "Sélectionner une page" at bounding box center [324, 176] width 155 height 16
click at [441, 166] on div "Définir le compte Meta pour diffuser les publicités" at bounding box center [374, 163] width 255 height 9
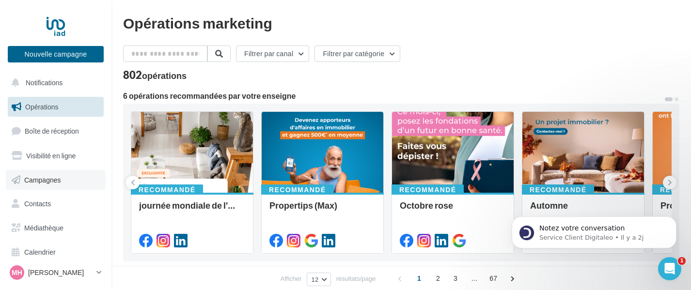
click at [53, 183] on span "Campagnes" at bounding box center [42, 179] width 37 height 8
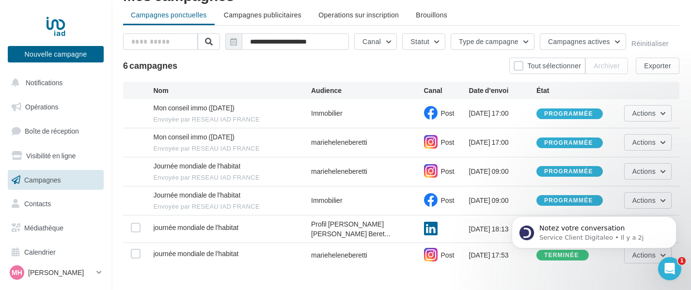
scroll to position [46, 0]
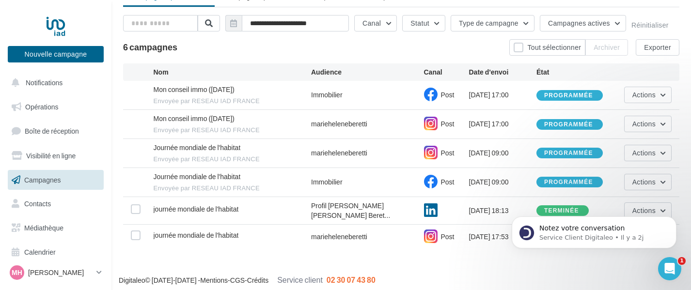
click at [481, 268] on div "Digitaleo © [DATE]-[DATE] - Mentions - CGS - Crédits Service client 02 30 07 43…" at bounding box center [345, 281] width 691 height 27
click at [475, 275] on div "Digitaleo © [DATE]-[DATE] - Mentions - CGS - Crédits Service client 02 30 07 43…" at bounding box center [401, 280] width 580 height 11
click at [642, 184] on div "Notez votre conversation Service Client Digitaleo • Il y a 2j" at bounding box center [594, 187] width 178 height 121
click at [659, 182] on div "Notez votre conversation Service Client Digitaleo • Il y a 2j" at bounding box center [594, 187] width 178 height 121
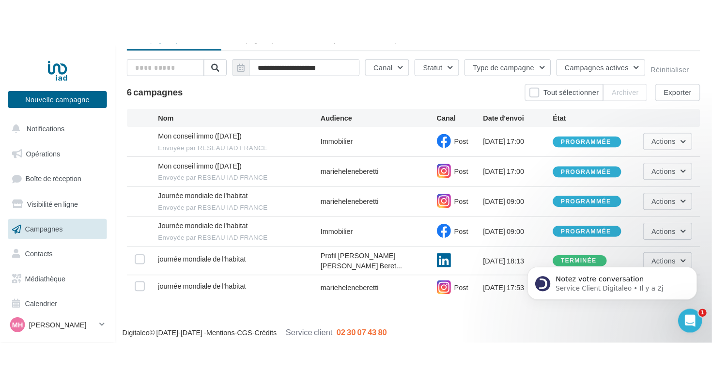
scroll to position [0, 0]
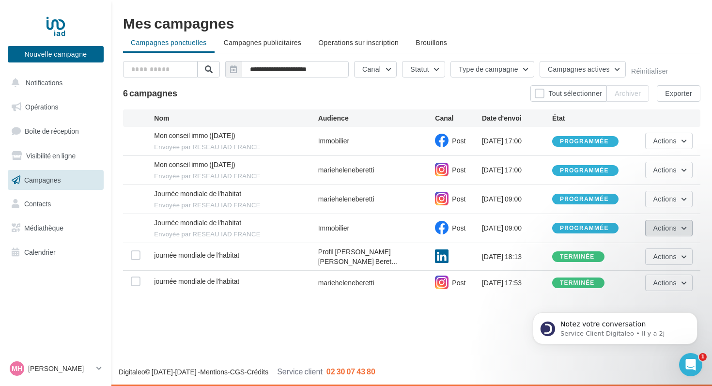
click at [689, 225] on button "Actions" at bounding box center [669, 228] width 47 height 16
click at [436, 290] on div "Nouvelle campagne Nouvelle campagne Notifications Opérations Boîte de réception…" at bounding box center [356, 193] width 712 height 386
click at [684, 200] on button "Actions" at bounding box center [669, 199] width 47 height 16
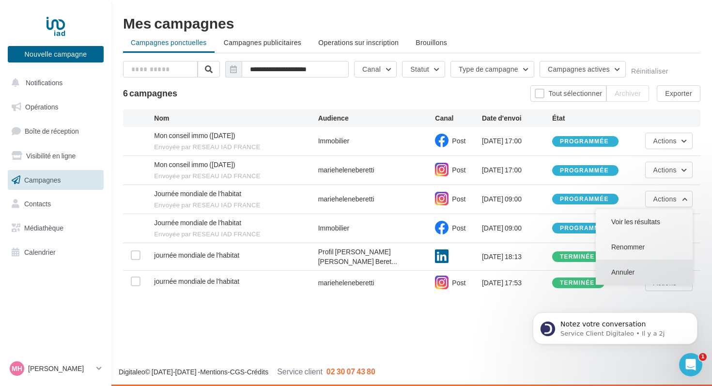
click at [616, 275] on button "Annuler" at bounding box center [644, 272] width 97 height 25
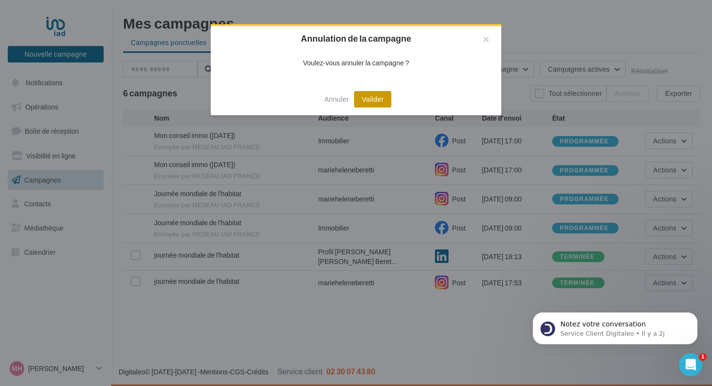
click at [373, 95] on button "Valider" at bounding box center [372, 99] width 37 height 16
